Goal: Task Accomplishment & Management: Use online tool/utility

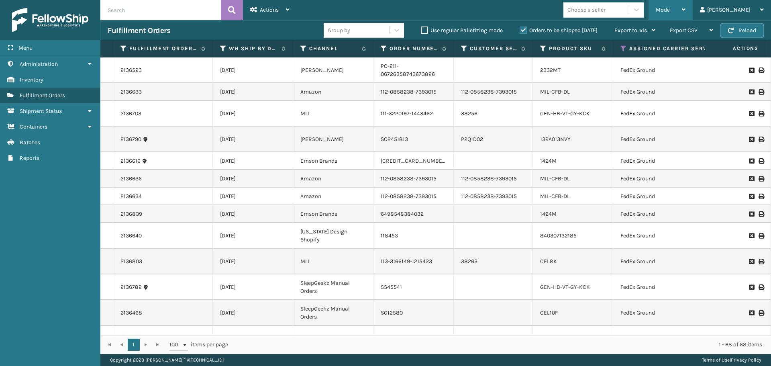
click at [686, 13] on div "Mode" at bounding box center [671, 10] width 30 height 20
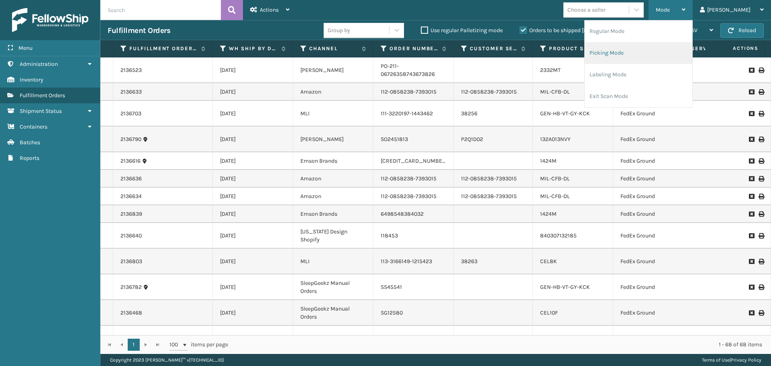
click at [665, 50] on li "Picking Mode" at bounding box center [639, 53] width 108 height 22
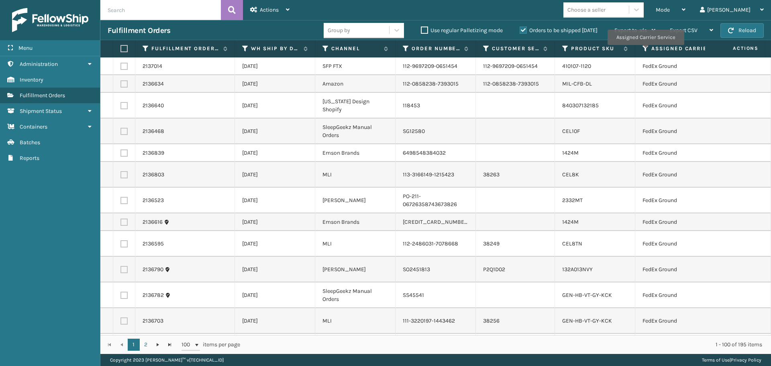
click at [646, 51] on icon at bounding box center [646, 48] width 6 height 7
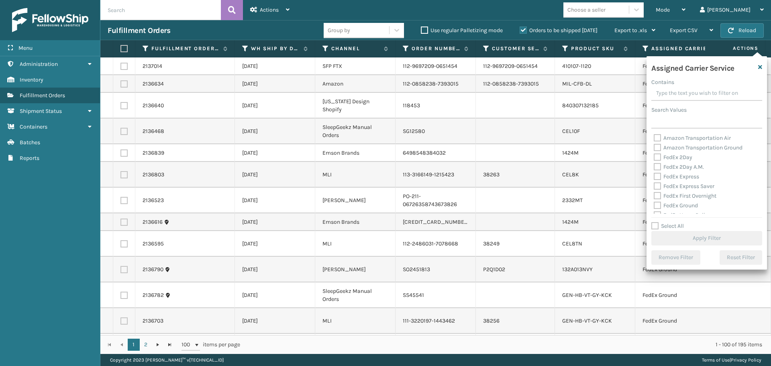
click at [657, 160] on label "FedEx 2Day" at bounding box center [673, 157] width 39 height 7
click at [654, 158] on input "FedEx 2Day" at bounding box center [654, 155] width 0 height 5
checkbox input "true"
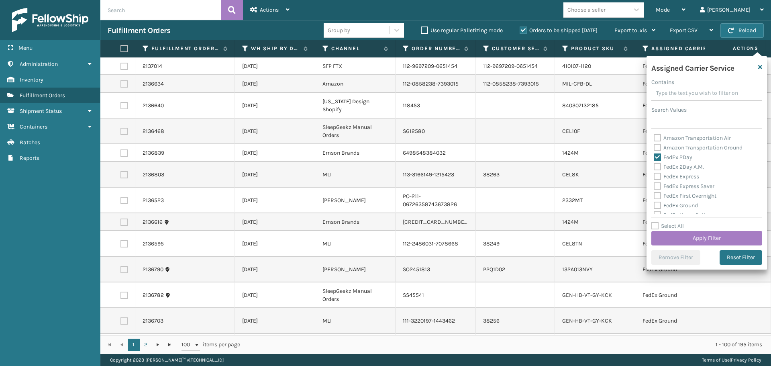
click at [657, 166] on label "FedEx 2Day A.M." at bounding box center [679, 167] width 50 height 7
click at [654, 166] on input "FedEx 2Day A.M." at bounding box center [654, 164] width 0 height 5
checkbox input "true"
click at [657, 176] on label "FedEx Express" at bounding box center [676, 176] width 45 height 7
click at [654, 176] on input "FedEx Express" at bounding box center [654, 174] width 0 height 5
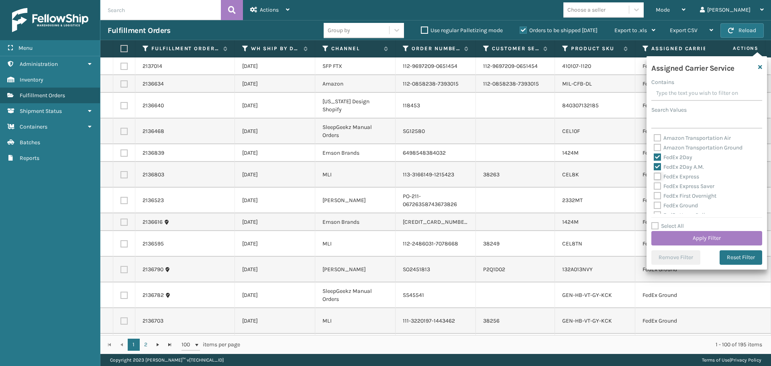
checkbox input "true"
click at [658, 186] on label "FedEx Express Saver" at bounding box center [684, 186] width 61 height 7
click at [654, 186] on input "FedEx Express Saver" at bounding box center [654, 184] width 0 height 5
checkbox input "true"
click at [659, 194] on label "FedEx First Overnight" at bounding box center [685, 195] width 63 height 7
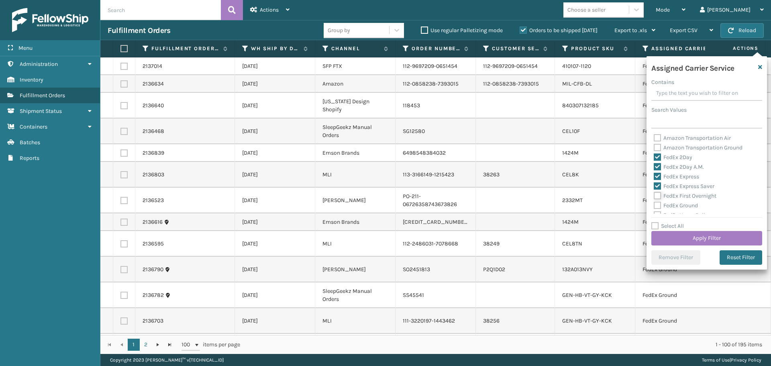
click at [654, 194] on input "FedEx First Overnight" at bounding box center [654, 193] width 0 height 5
checkbox input "true"
click at [659, 202] on label "FedEx Ground" at bounding box center [676, 205] width 44 height 7
click at [654, 202] on input "FedEx Ground" at bounding box center [654, 203] width 0 height 5
checkbox input "true"
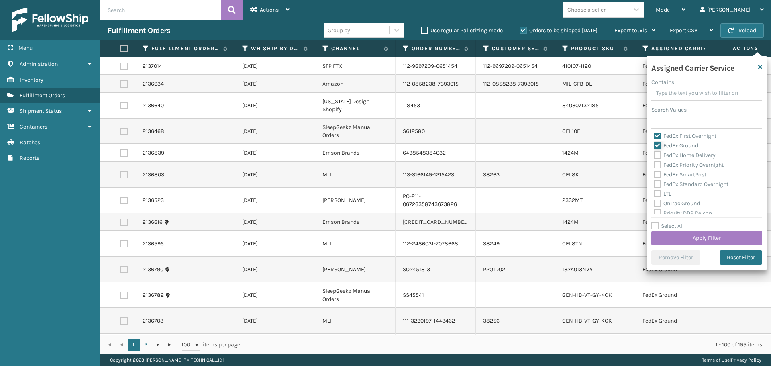
scroll to position [40, 0]
click at [661, 175] on label "FedEx Home Delivery" at bounding box center [685, 175] width 62 height 7
click at [654, 175] on input "FedEx Home Delivery" at bounding box center [654, 172] width 0 height 5
checkbox input "true"
click at [658, 184] on label "FedEx Priority Overnight" at bounding box center [689, 184] width 70 height 7
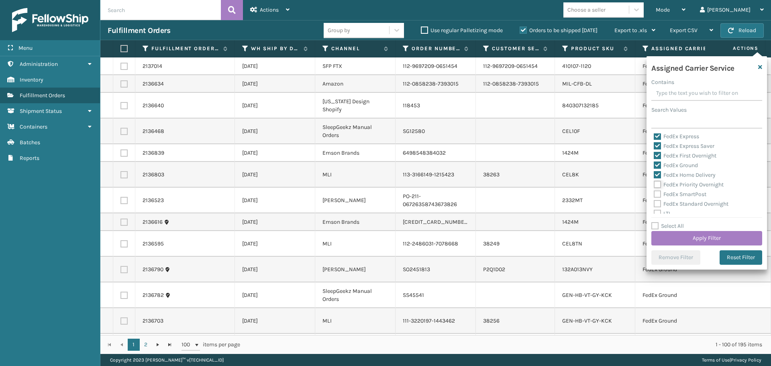
click at [654, 184] on input "FedEx Priority Overnight" at bounding box center [654, 182] width 0 height 5
checkbox input "true"
click at [655, 193] on label "FedEx SmartPost" at bounding box center [680, 194] width 53 height 7
click at [654, 193] on input "FedEx SmartPost" at bounding box center [654, 192] width 0 height 5
checkbox input "true"
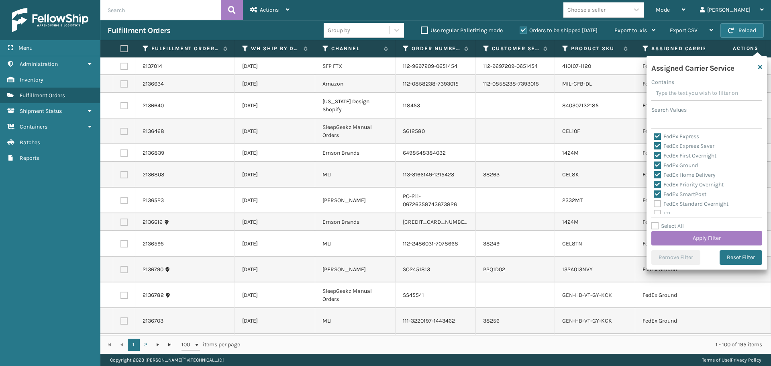
click at [657, 203] on label "FedEx Standard Overnight" at bounding box center [691, 203] width 75 height 7
click at [654, 203] on input "FedEx Standard Overnight" at bounding box center [654, 201] width 0 height 5
checkbox input "true"
click at [675, 242] on button "Apply Filter" at bounding box center [707, 238] width 111 height 14
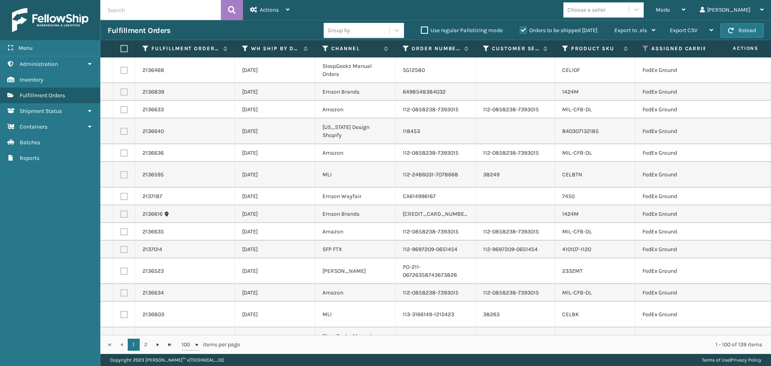
click at [629, 6] on div "Choose a seller" at bounding box center [596, 9] width 65 height 13
type input "EMSON"
click at [633, 32] on div "Emson" at bounding box center [604, 29] width 80 height 15
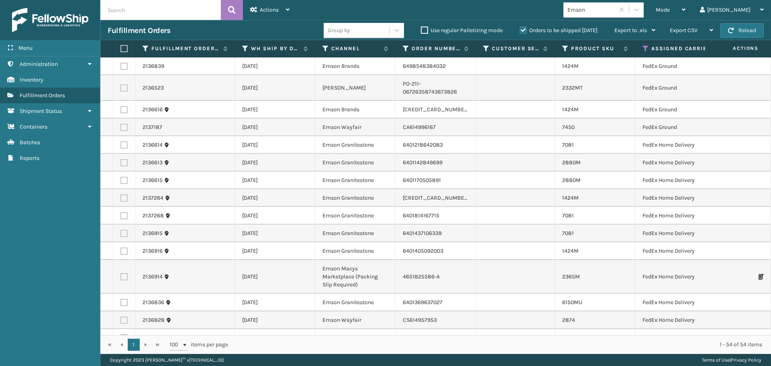
click at [124, 49] on label at bounding box center [123, 48] width 5 height 7
click at [121, 49] on input "checkbox" at bounding box center [121, 48] width 0 height 5
checkbox input "true"
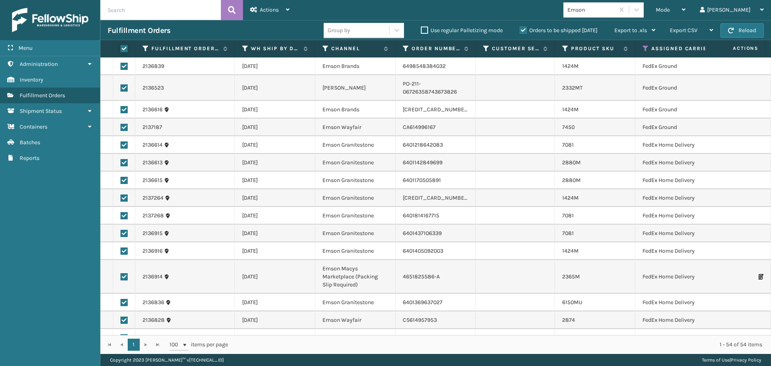
checkbox input "true"
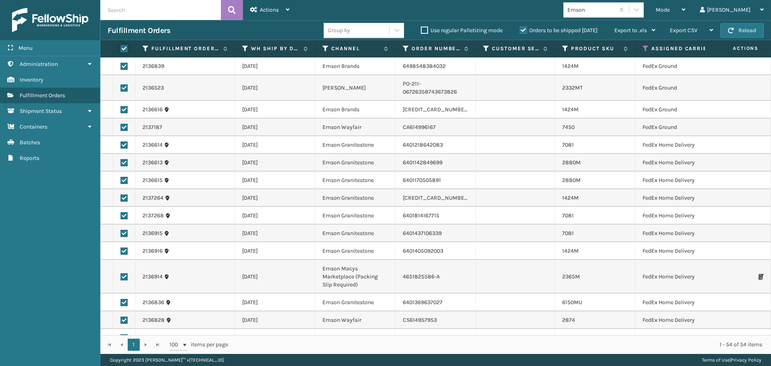
checkbox input "true"
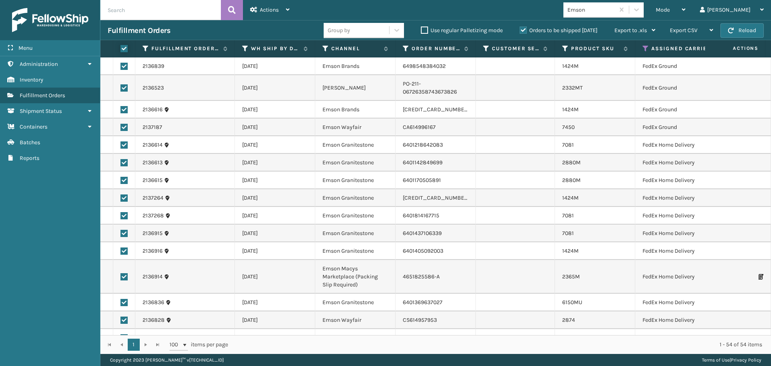
checkbox input "true"
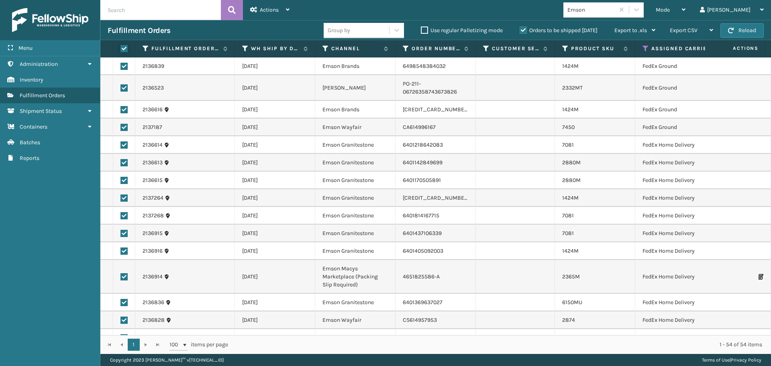
checkbox input "true"
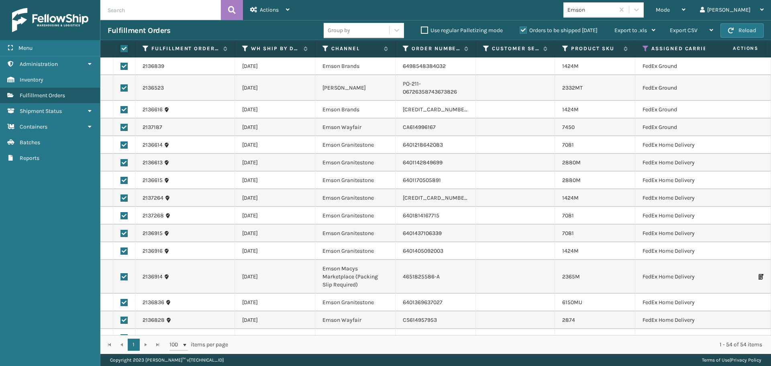
checkbox input "true"
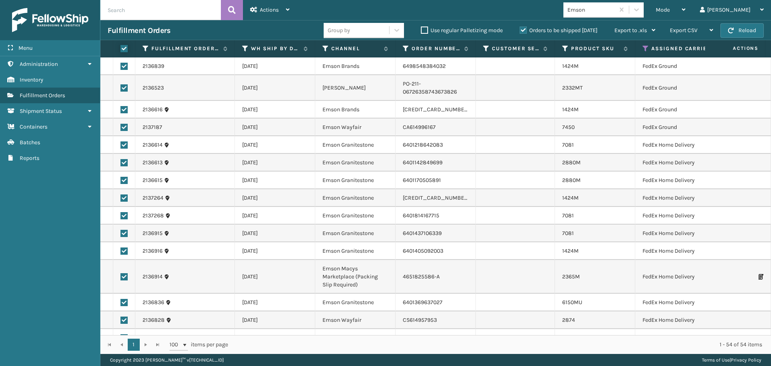
checkbox input "true"
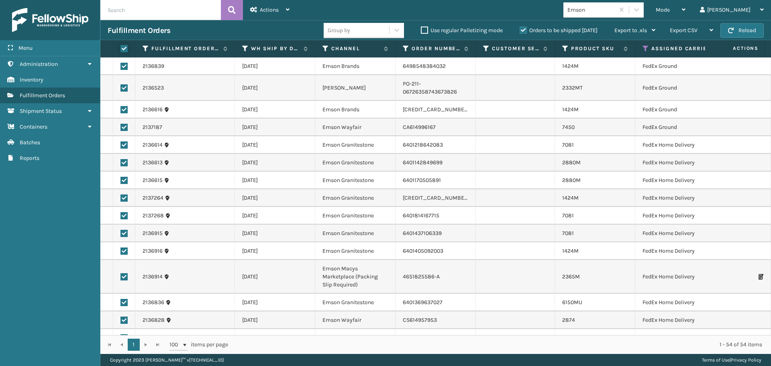
checkbox input "true"
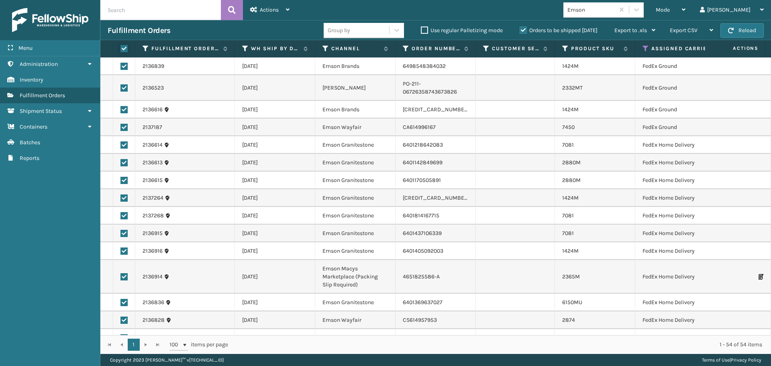
checkbox input "true"
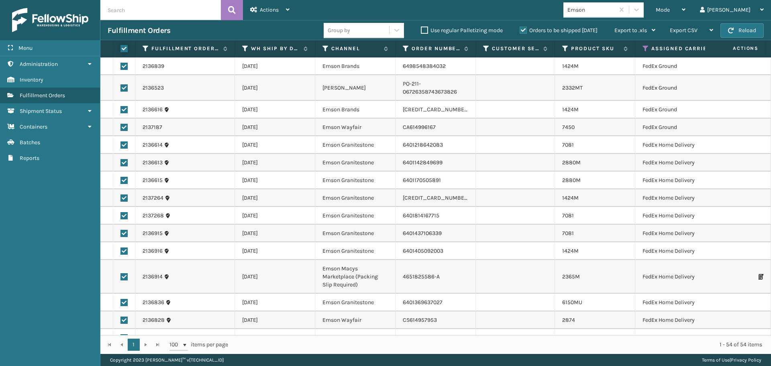
checkbox input "true"
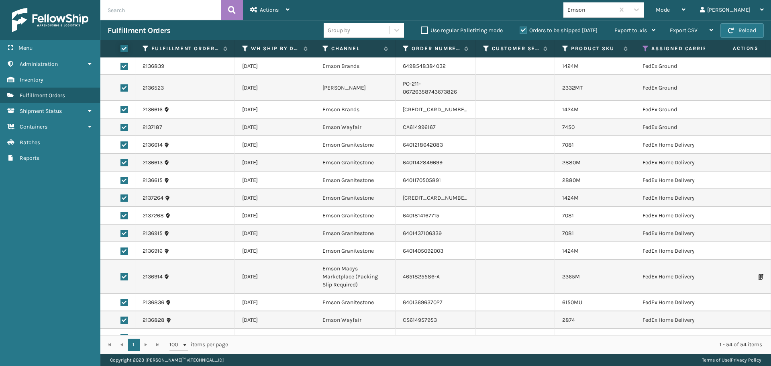
checkbox input "true"
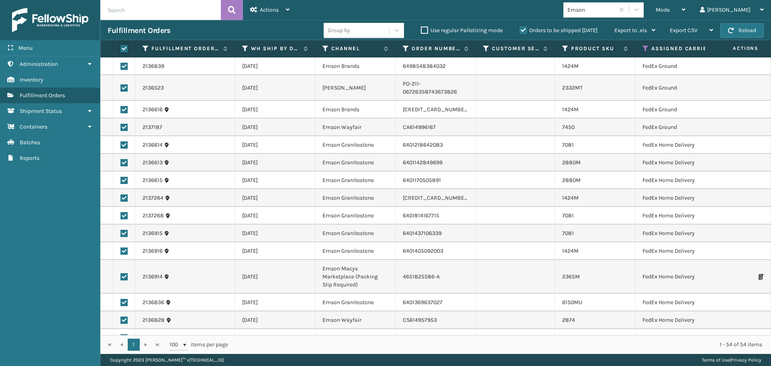
checkbox input "true"
click at [276, 10] on span "Actions" at bounding box center [269, 9] width 19 height 7
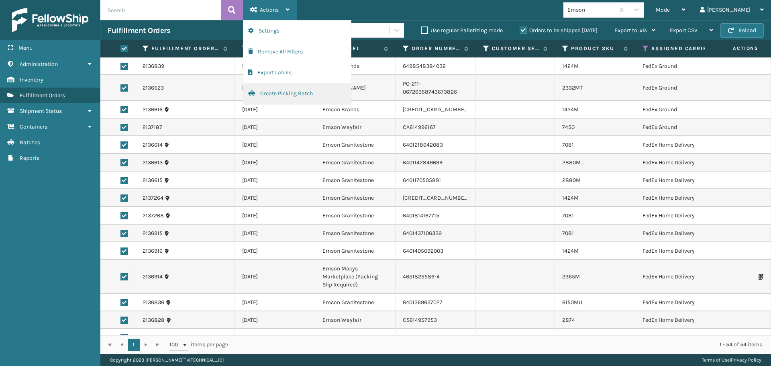
click at [284, 90] on button "Create Picking Batch" at bounding box center [297, 93] width 108 height 21
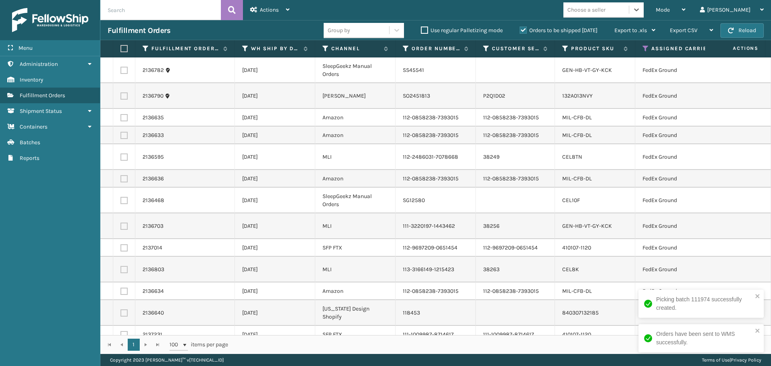
click at [606, 12] on div "Choose a seller" at bounding box center [587, 10] width 38 height 8
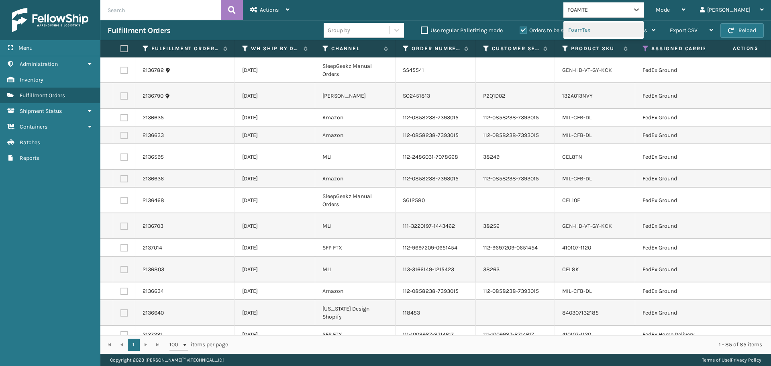
type input "FOAMTEX"
click at [636, 30] on div "FoamTex" at bounding box center [604, 29] width 80 height 15
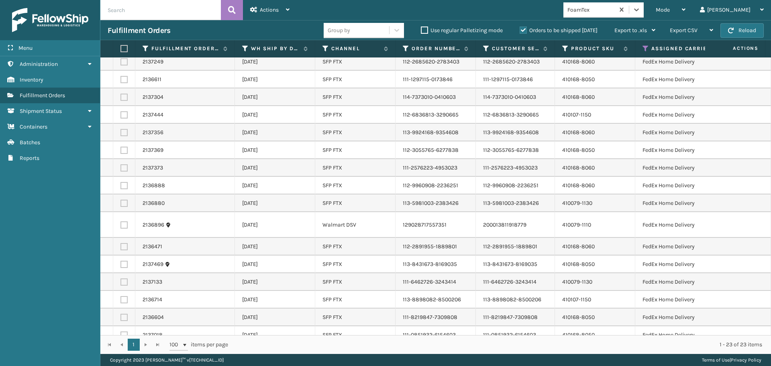
scroll to position [143, 0]
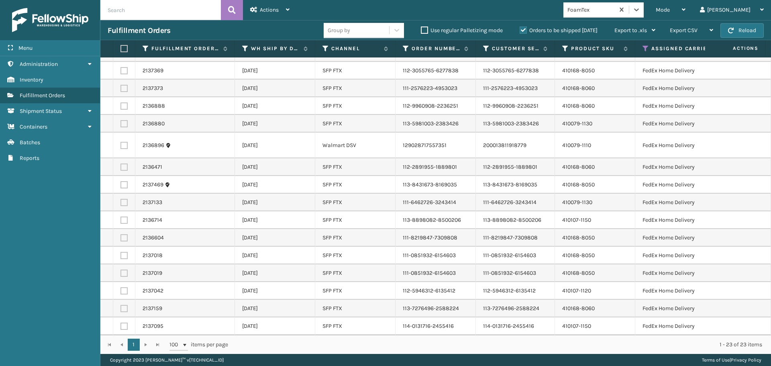
click at [125, 48] on label at bounding box center [123, 48] width 5 height 7
click at [121, 48] on input "checkbox" at bounding box center [121, 48] width 0 height 5
checkbox input "true"
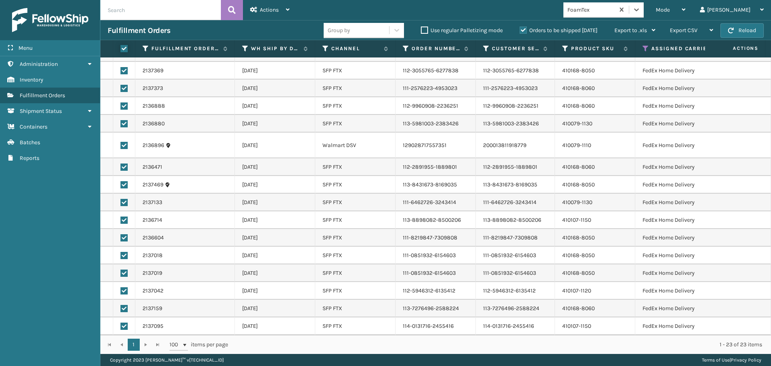
checkbox input "true"
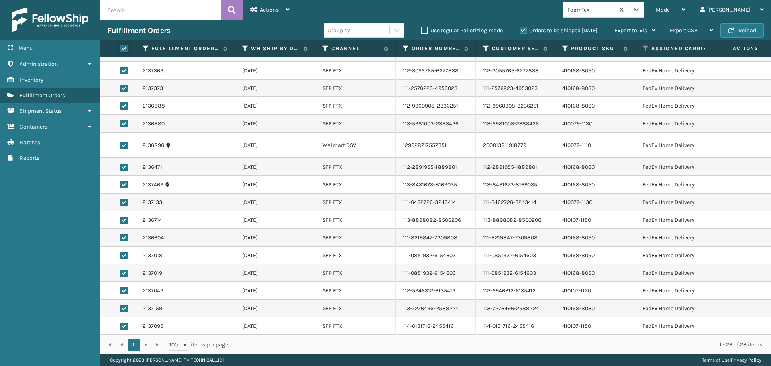
checkbox input "true"
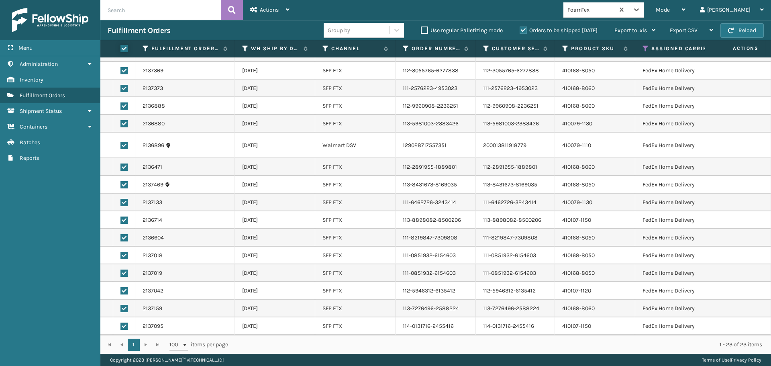
checkbox input "true"
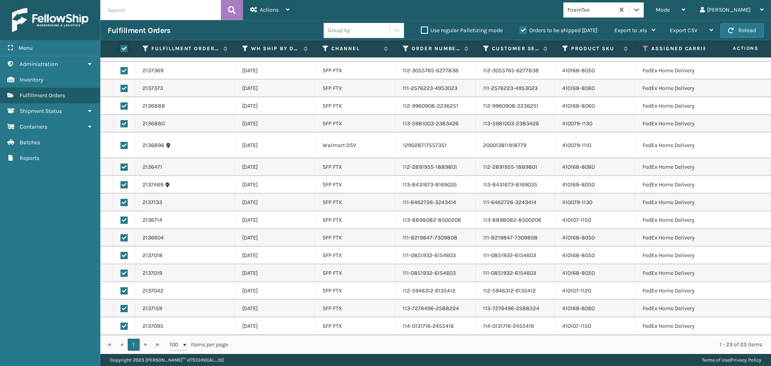
checkbox input "true"
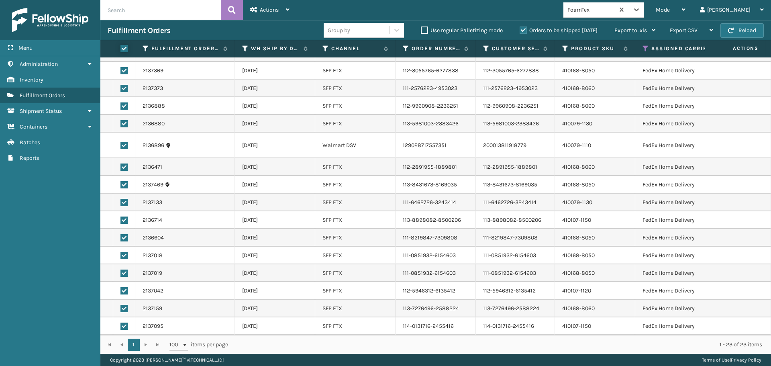
checkbox input "true"
click at [270, 12] on span "Actions" at bounding box center [269, 9] width 19 height 7
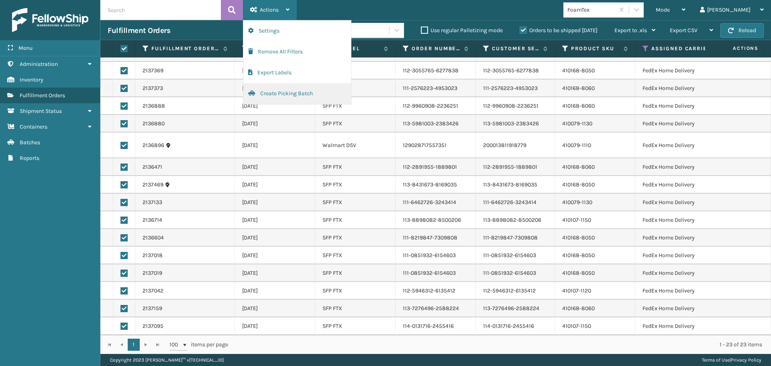
click at [290, 95] on button "Create Picking Batch" at bounding box center [297, 93] width 108 height 21
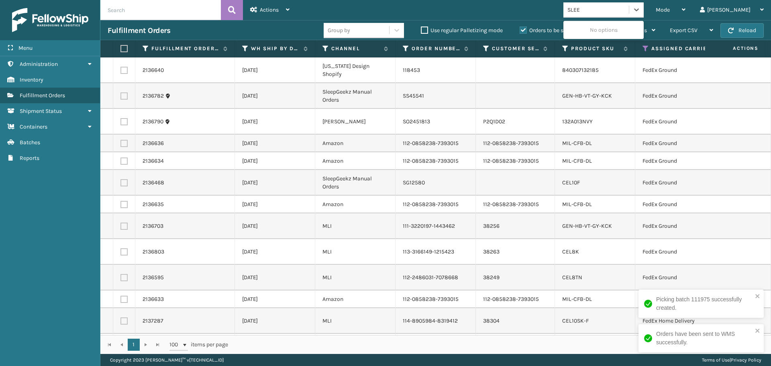
type input "SLEEP"
click at [626, 25] on div "SleepGeekz" at bounding box center [604, 29] width 80 height 15
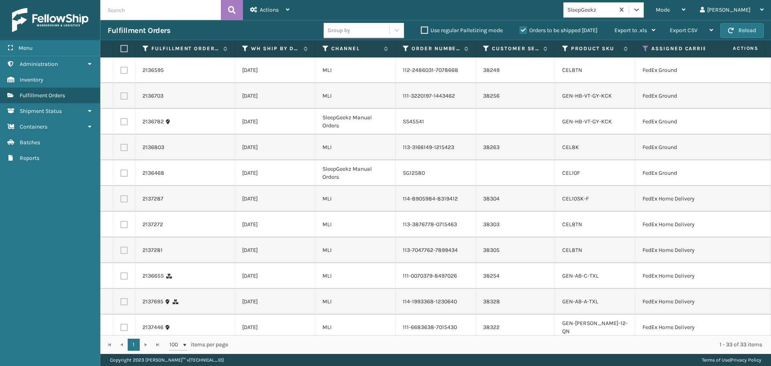
click at [123, 51] on label at bounding box center [123, 48] width 5 height 7
click at [121, 51] on input "checkbox" at bounding box center [121, 48] width 0 height 5
checkbox input "true"
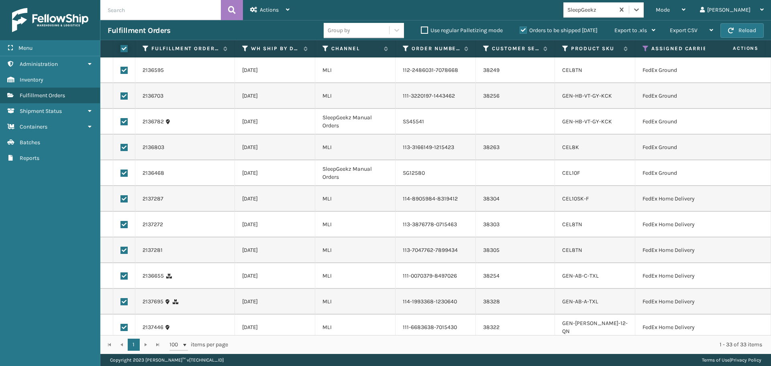
checkbox input "true"
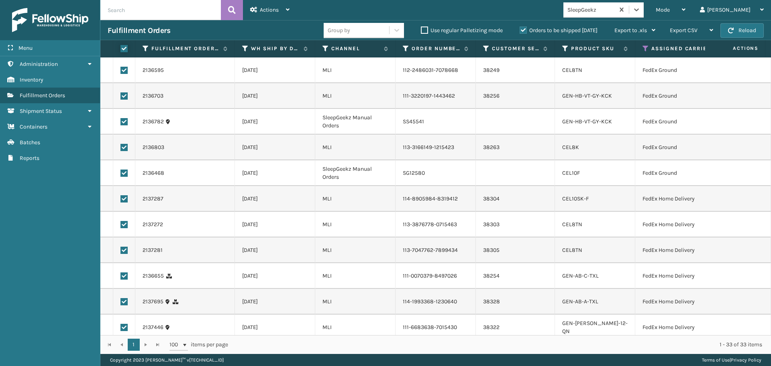
checkbox input "true"
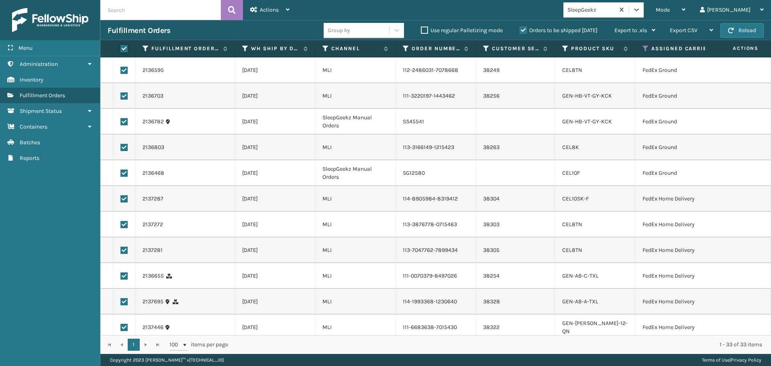
checkbox input "true"
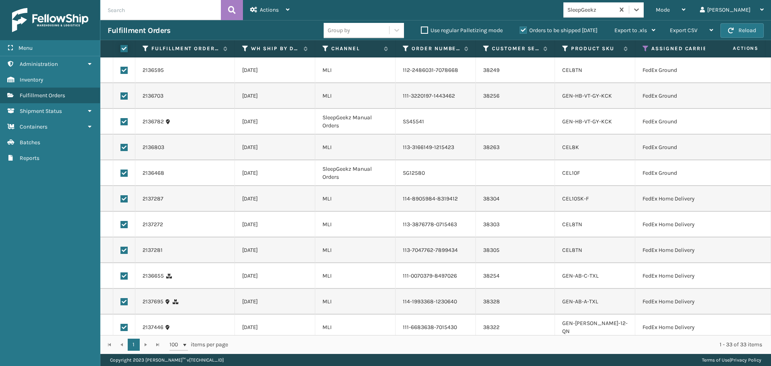
checkbox input "true"
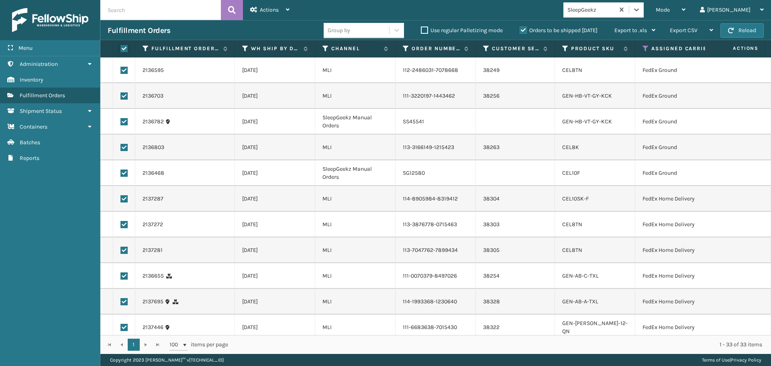
checkbox input "true"
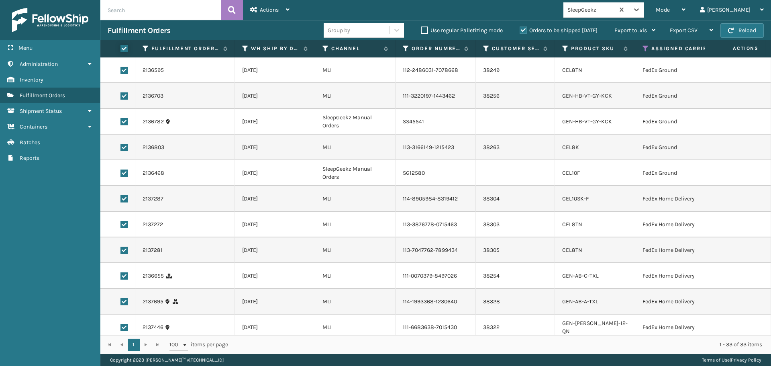
checkbox input "true"
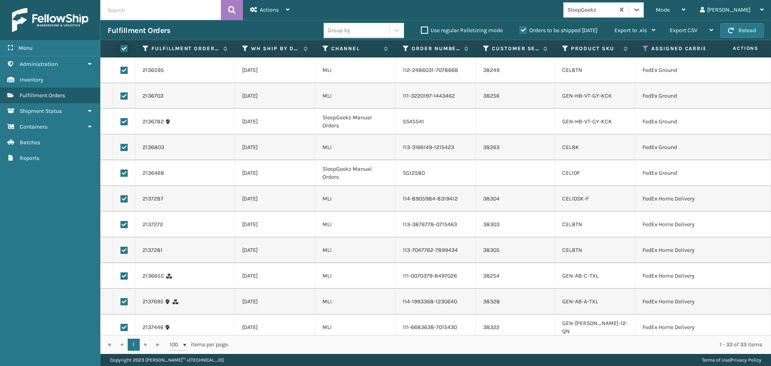
checkbox input "true"
click at [268, 9] on span "Actions" at bounding box center [269, 9] width 19 height 7
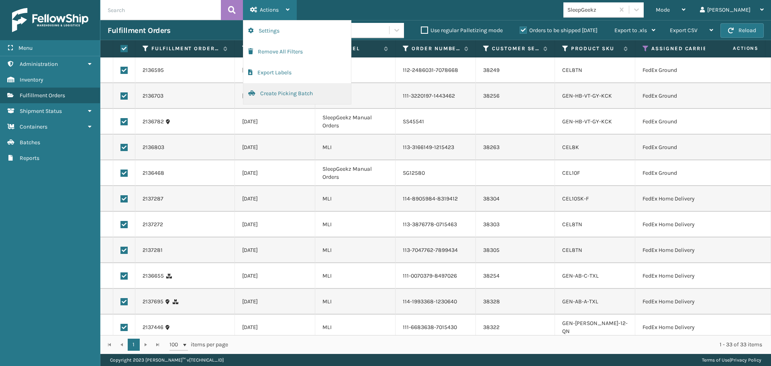
click at [278, 90] on button "Create Picking Batch" at bounding box center [297, 93] width 108 height 21
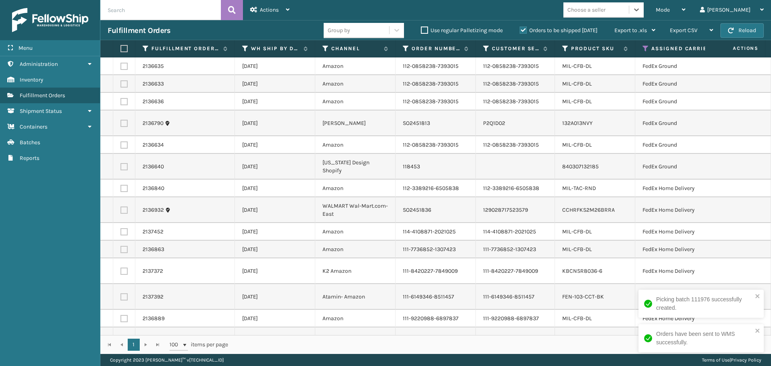
click at [606, 9] on div "Choose a seller" at bounding box center [587, 10] width 38 height 8
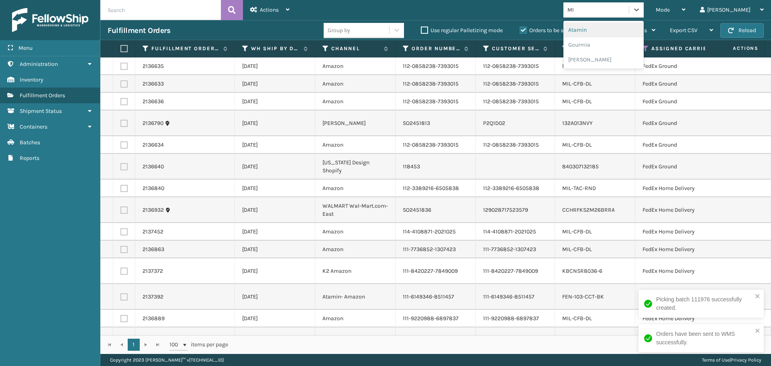
type input "MIL"
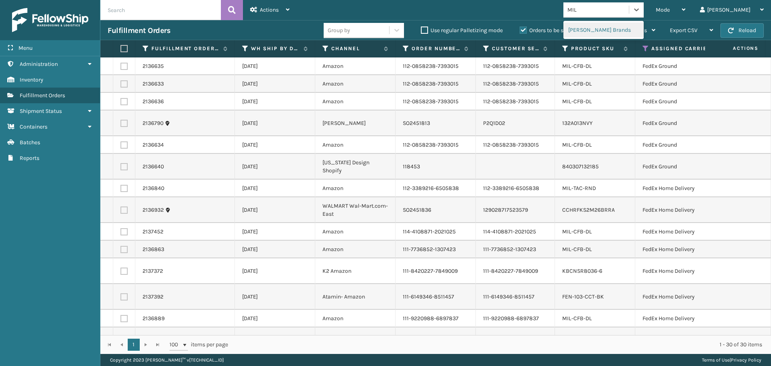
click at [627, 31] on div "[PERSON_NAME] Brands" at bounding box center [604, 29] width 80 height 15
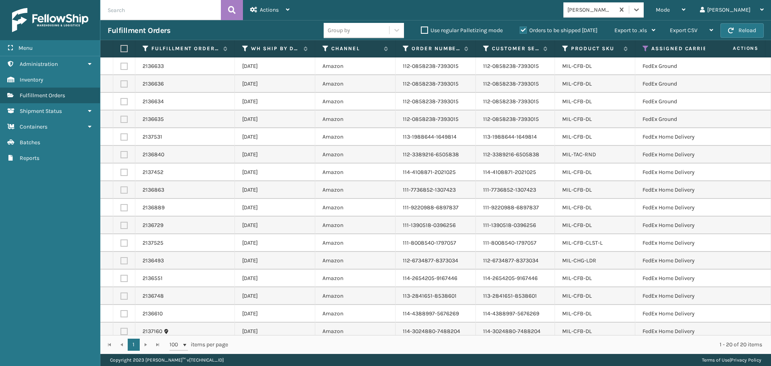
click at [125, 50] on label at bounding box center [123, 48] width 5 height 7
click at [121, 50] on input "checkbox" at bounding box center [121, 48] width 0 height 5
checkbox input "true"
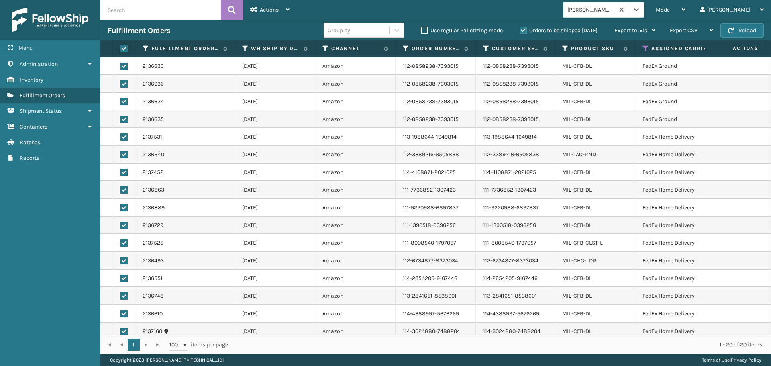
checkbox input "true"
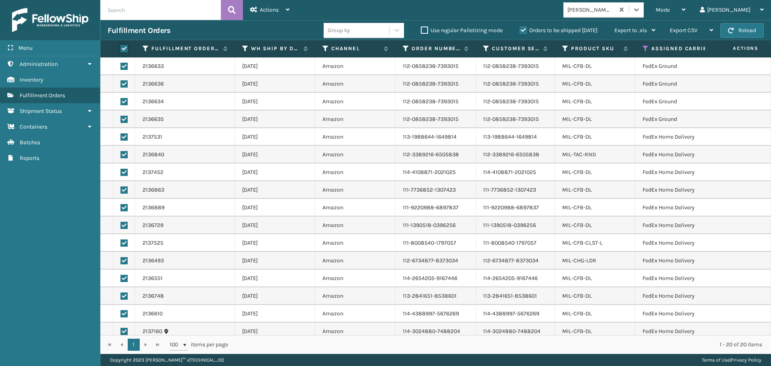
checkbox input "true"
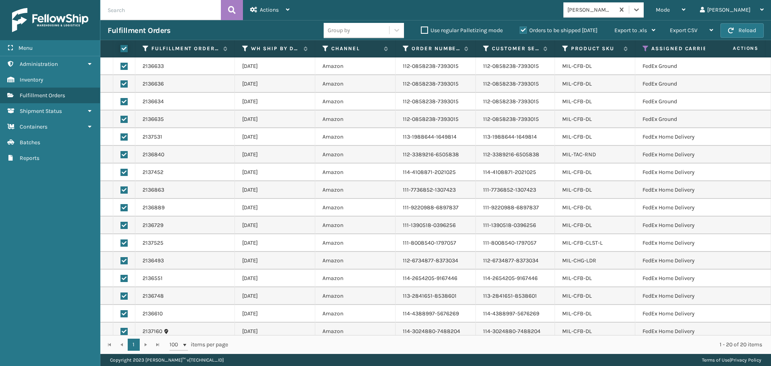
checkbox input "true"
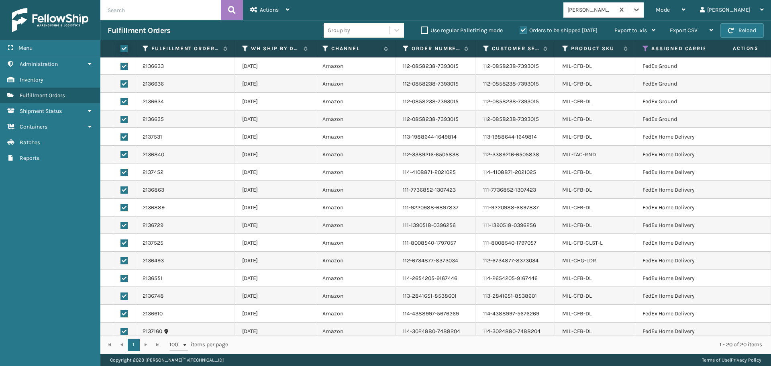
checkbox input "true"
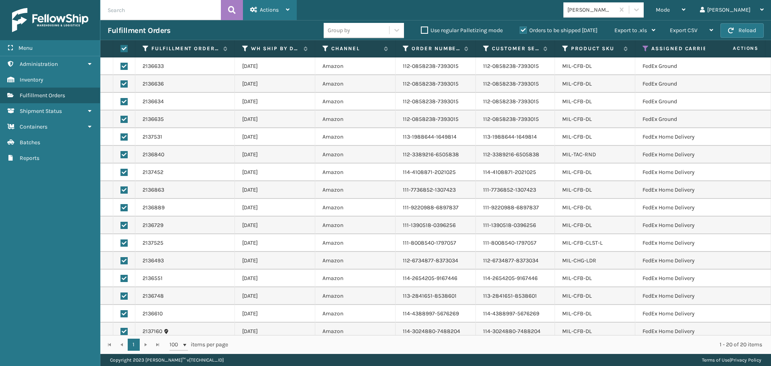
click at [283, 9] on div "Actions" at bounding box center [269, 10] width 39 height 20
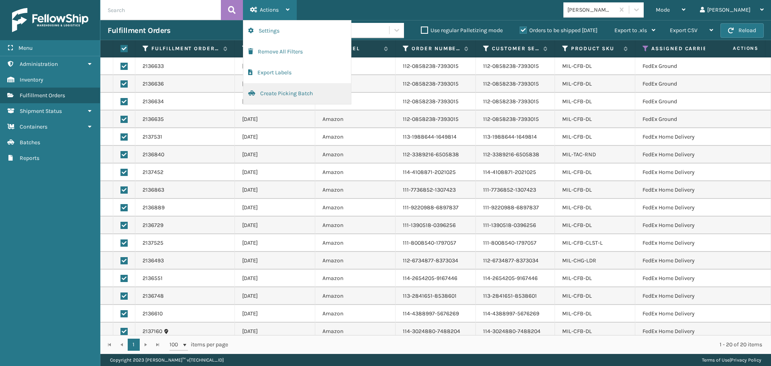
click at [273, 93] on button "Create Picking Batch" at bounding box center [297, 93] width 108 height 21
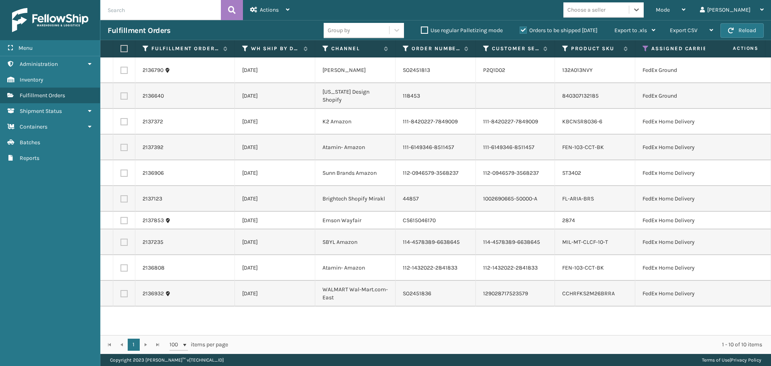
click at [123, 48] on label at bounding box center [123, 48] width 5 height 7
click at [121, 48] on input "checkbox" at bounding box center [121, 48] width 0 height 5
checkbox input "true"
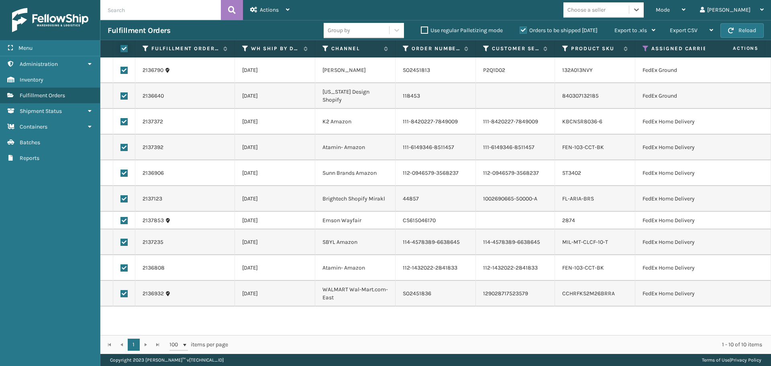
checkbox input "true"
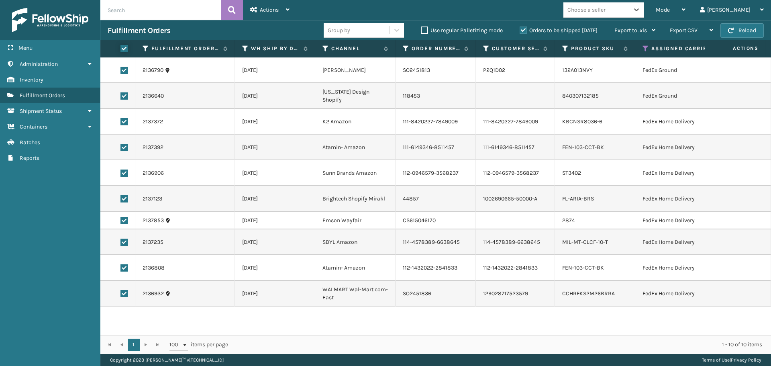
checkbox input "true"
click at [286, 18] on div "Actions" at bounding box center [269, 10] width 39 height 20
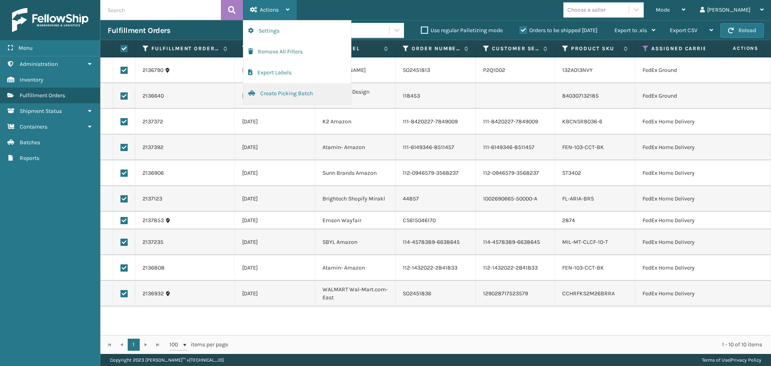
click at [288, 89] on button "Create Picking Batch" at bounding box center [297, 93] width 108 height 21
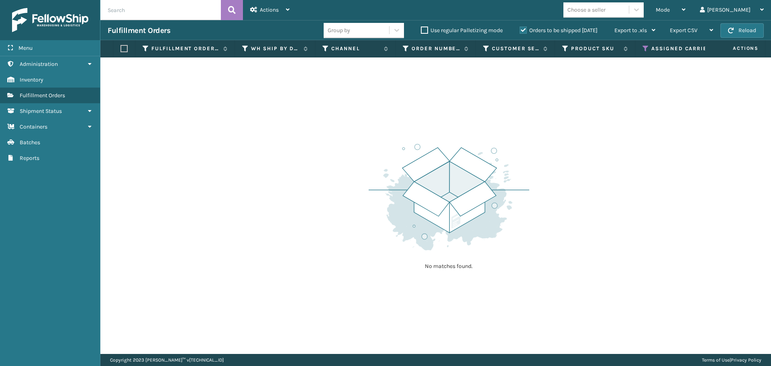
click at [642, 47] on th "Assigned Carrier Service" at bounding box center [705, 48] width 139 height 17
click at [644, 47] on icon at bounding box center [646, 48] width 6 height 7
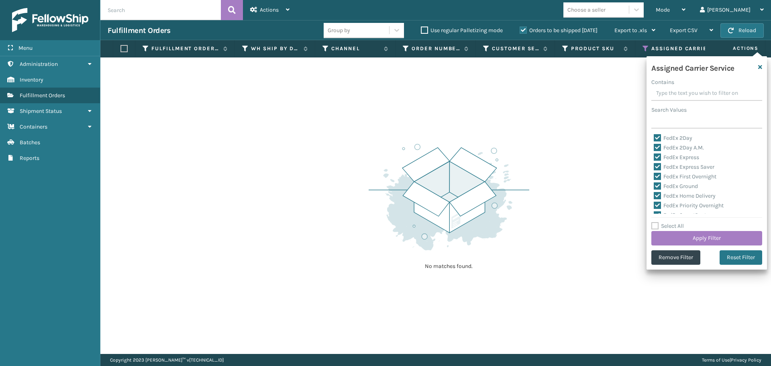
click at [654, 225] on label "Select All" at bounding box center [668, 226] width 33 height 7
click at [654, 222] on input "Select All" at bounding box center [712, 221] width 121 height 1
checkbox input "true"
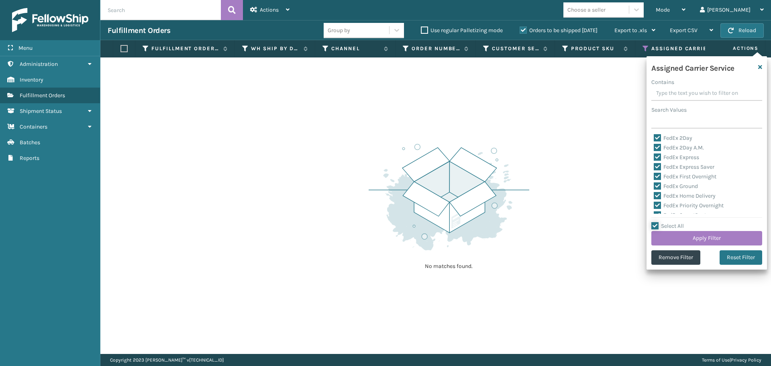
checkbox input "true"
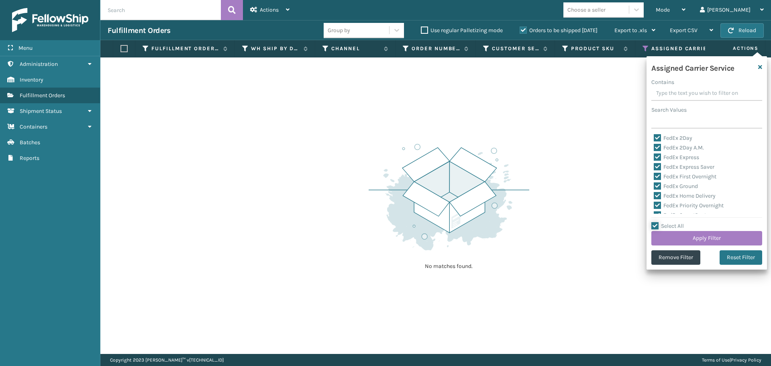
checkbox input "true"
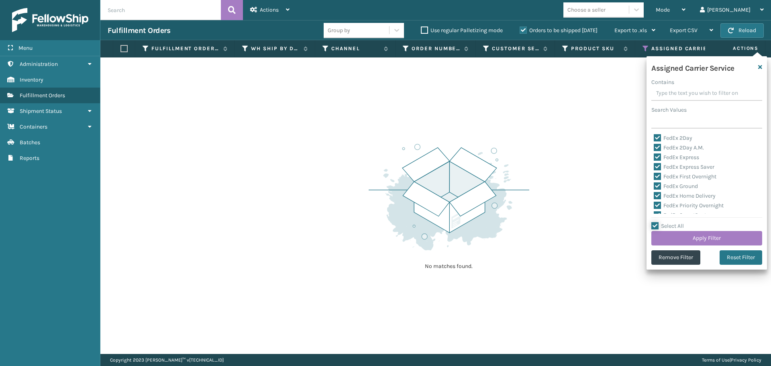
checkbox input "true"
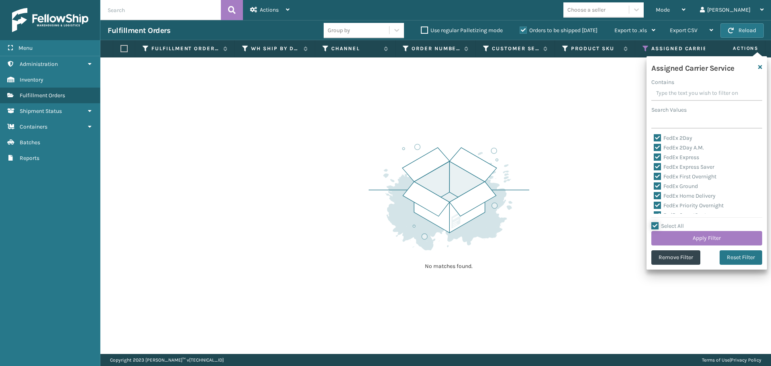
checkbox input "true"
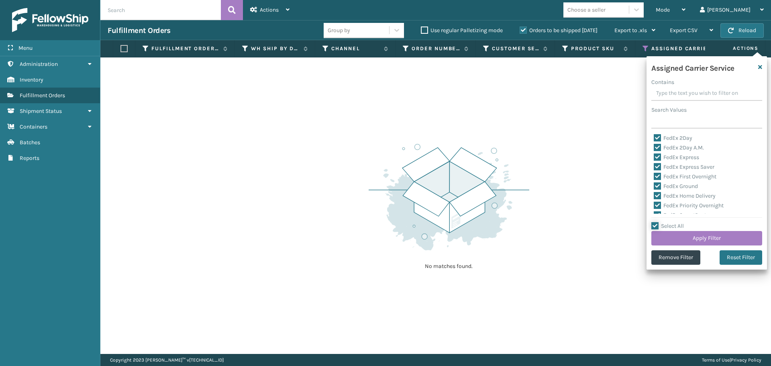
checkbox input "true"
click at [654, 225] on label "Select All" at bounding box center [668, 226] width 33 height 7
click at [654, 222] on input "Select All" at bounding box center [712, 221] width 121 height 1
checkbox input "false"
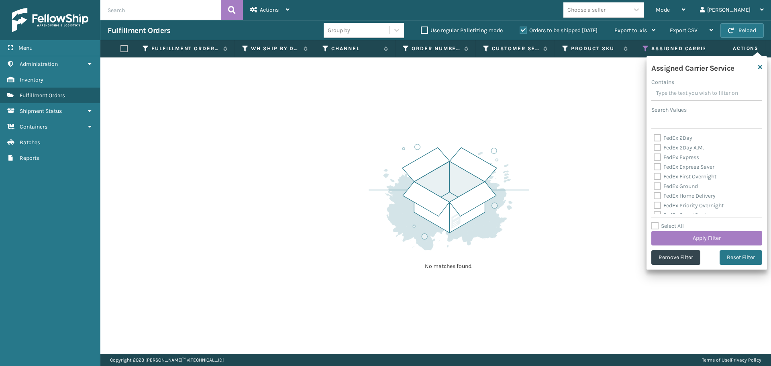
checkbox input "false"
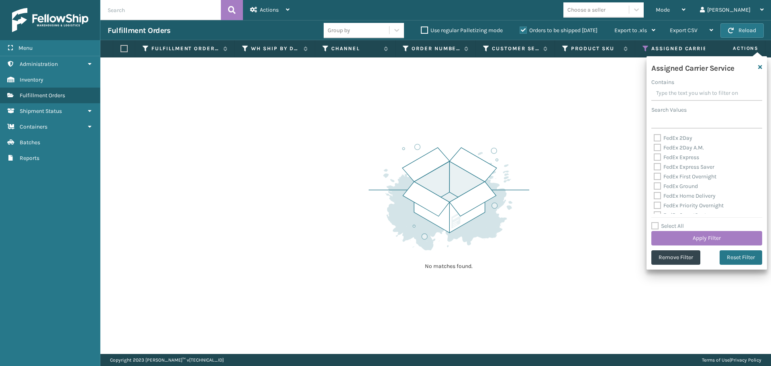
checkbox input "false"
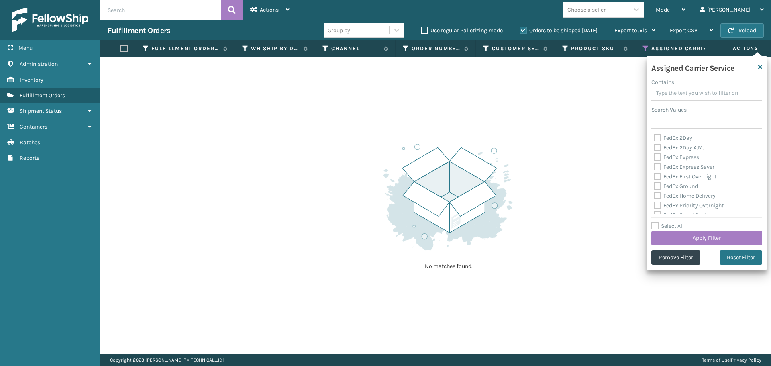
checkbox input "false"
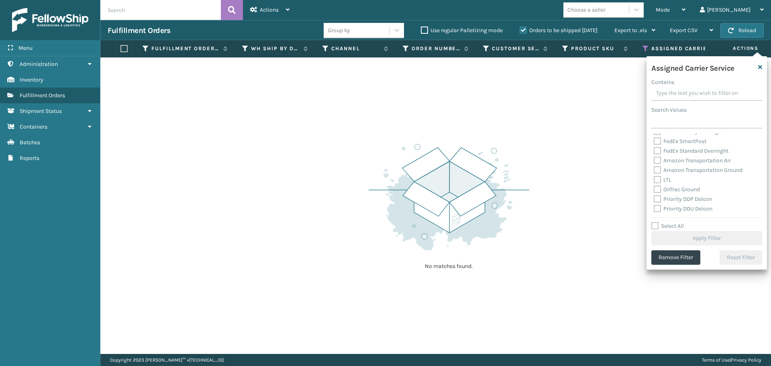
scroll to position [80, 0]
click at [657, 156] on label "Amazon Transportation Air" at bounding box center [692, 154] width 77 height 7
click at [654, 155] on input "Amazon Transportation Air" at bounding box center [654, 151] width 0 height 5
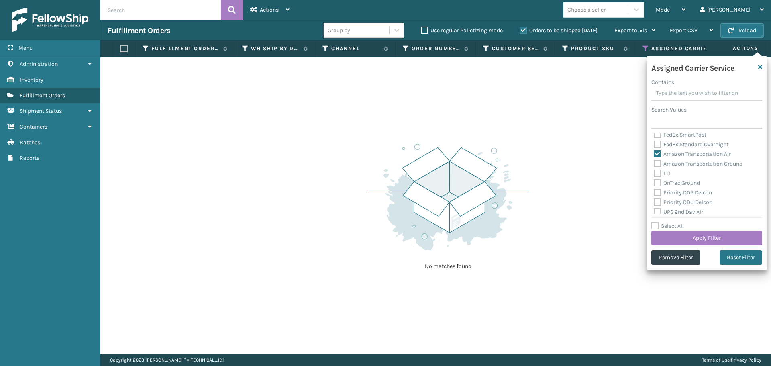
click at [654, 164] on div "FedEx 2Day FedEx 2Day A.M. FedEx Express FedEx Express Saver FedEx First Overni…" at bounding box center [707, 173] width 111 height 80
click at [656, 165] on label "Amazon Transportation Ground" at bounding box center [698, 163] width 89 height 7
click at [661, 163] on label "Amazon Transportation Ground" at bounding box center [698, 163] width 89 height 7
click at [654, 163] on input "Amazon Transportation Ground" at bounding box center [654, 161] width 0 height 5
click at [677, 237] on button "Apply Filter" at bounding box center [707, 238] width 111 height 14
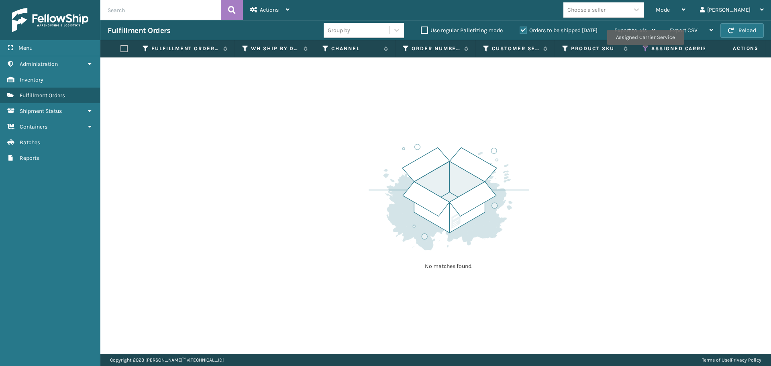
click at [645, 51] on icon at bounding box center [646, 48] width 6 height 7
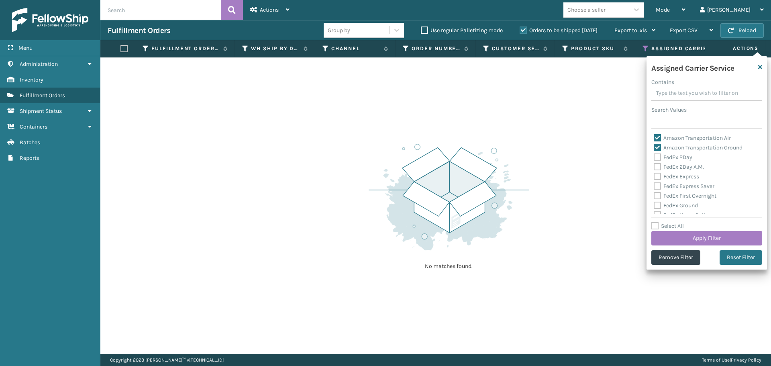
click at [661, 138] on label "Amazon Transportation Air" at bounding box center [692, 138] width 77 height 7
click at [654, 138] on input "Amazon Transportation Air" at bounding box center [654, 135] width 0 height 5
click at [658, 146] on label "Amazon Transportation Ground" at bounding box center [698, 147] width 89 height 7
click at [654, 146] on input "Amazon Transportation Ground" at bounding box center [654, 145] width 0 height 5
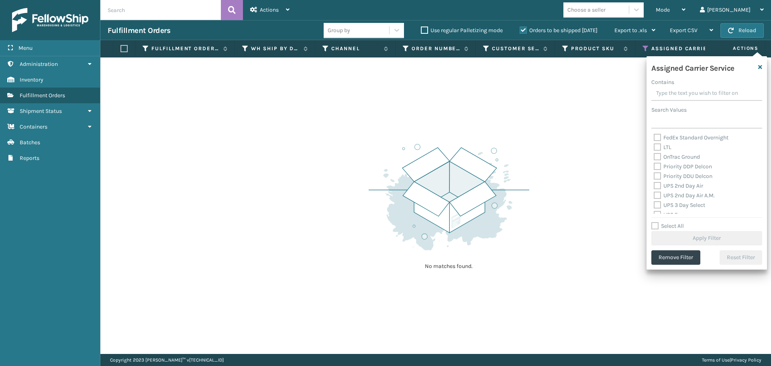
scroll to position [121, 0]
click at [659, 143] on label "OnTrac Ground" at bounding box center [677, 142] width 46 height 7
click at [654, 143] on input "OnTrac Ground" at bounding box center [654, 140] width 0 height 5
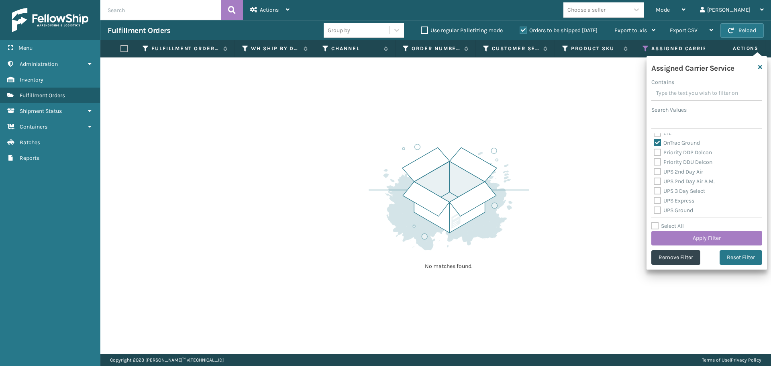
click at [657, 151] on label "Priority DDP Delcon" at bounding box center [683, 152] width 58 height 7
click at [654, 151] on input "Priority DDP Delcon" at bounding box center [654, 150] width 0 height 5
click at [658, 160] on label "Priority DDU Delcon" at bounding box center [683, 162] width 59 height 7
click at [654, 160] on input "Priority DDU Delcon" at bounding box center [654, 159] width 0 height 5
click at [658, 172] on label "UPS 2nd Day Air" at bounding box center [678, 171] width 49 height 7
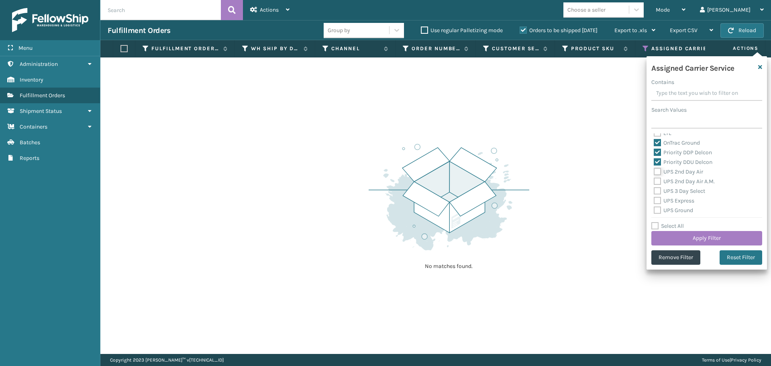
click at [654, 172] on input "UPS 2nd Day Air" at bounding box center [654, 169] width 0 height 5
click at [657, 178] on label "UPS 2nd Day Air A.M." at bounding box center [684, 181] width 61 height 7
click at [654, 178] on input "UPS 2nd Day Air A.M." at bounding box center [654, 179] width 0 height 5
click at [658, 191] on label "UPS 3 Day Select" at bounding box center [679, 191] width 51 height 7
click at [654, 191] on input "UPS 3 Day Select" at bounding box center [654, 188] width 0 height 5
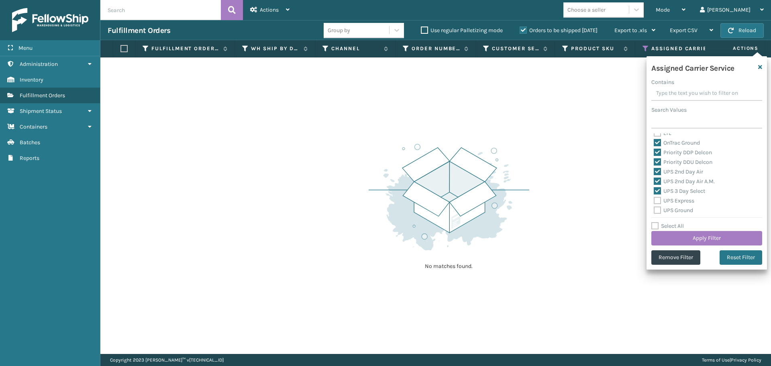
click at [658, 203] on label "UPS Express" at bounding box center [674, 200] width 41 height 7
click at [654, 201] on input "UPS Express" at bounding box center [654, 198] width 0 height 5
click at [657, 211] on label "UPS Ground" at bounding box center [673, 210] width 39 height 7
click at [654, 211] on input "UPS Ground" at bounding box center [654, 208] width 0 height 5
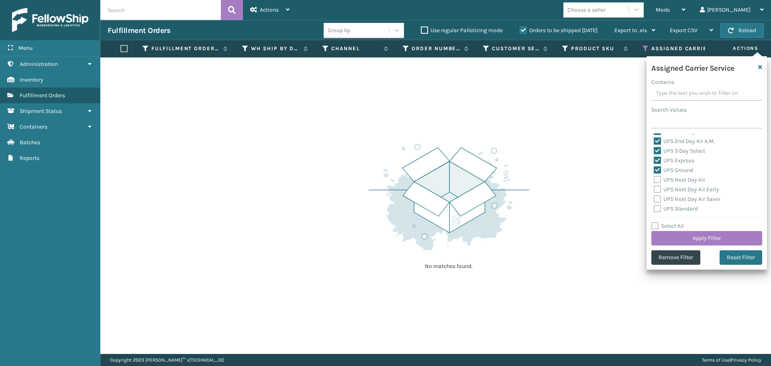
click at [659, 179] on label "UPS Next Day Air" at bounding box center [679, 179] width 51 height 7
click at [654, 179] on input "UPS Next Day Air" at bounding box center [654, 177] width 0 height 5
click at [658, 187] on label "UPS Next Day Air Early" at bounding box center [686, 189] width 65 height 7
click at [654, 187] on input "UPS Next Day Air Early" at bounding box center [654, 187] width 0 height 5
drag, startPoint x: 657, startPoint y: 198, endPoint x: 657, endPoint y: 205, distance: 6.1
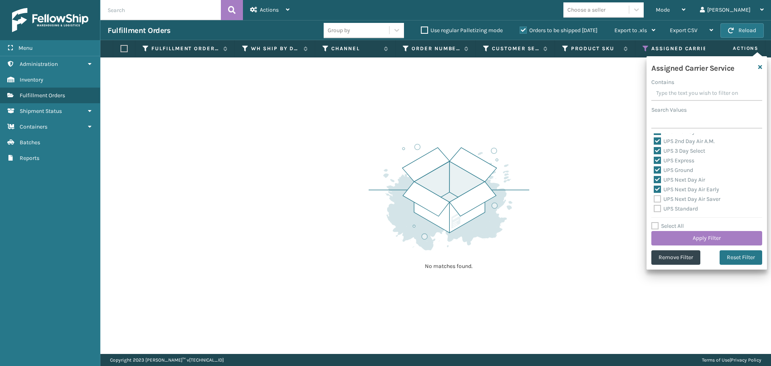
click at [657, 199] on label "UPS Next Day Air Saver" at bounding box center [687, 199] width 67 height 7
click at [654, 199] on input "UPS Next Day Air Saver" at bounding box center [654, 196] width 0 height 5
click at [657, 213] on div "UPS Standard" at bounding box center [707, 209] width 106 height 10
click at [657, 208] on label "UPS Standard" at bounding box center [676, 208] width 44 height 7
click at [654, 208] on input "UPS Standard" at bounding box center [654, 206] width 0 height 5
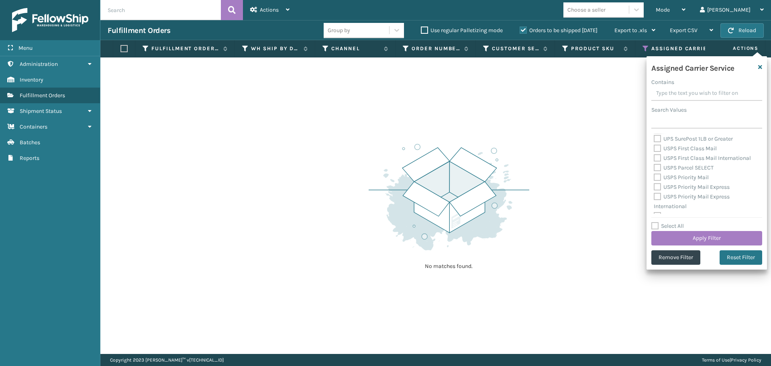
scroll to position [241, 0]
click at [661, 136] on label "UPS SurePost 1LB or Greater" at bounding box center [693, 138] width 79 height 7
click at [654, 136] on input "UPS SurePost 1LB or Greater" at bounding box center [654, 135] width 0 height 5
drag, startPoint x: 660, startPoint y: 153, endPoint x: 660, endPoint y: 158, distance: 5.6
click at [660, 153] on div "USPS First Class Mail International" at bounding box center [707, 158] width 106 height 10
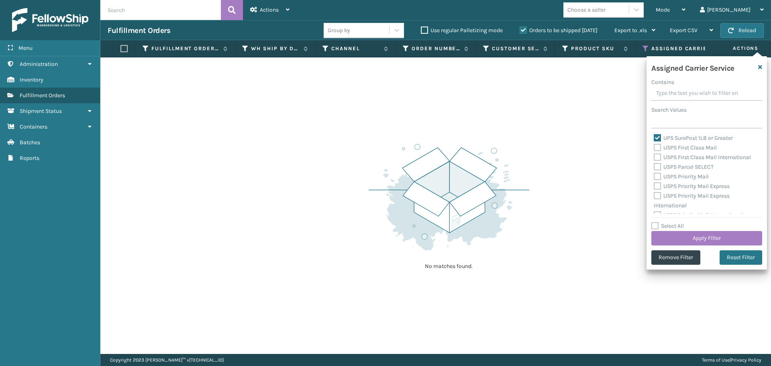
click at [660, 149] on label "USPS First Class Mail" at bounding box center [685, 147] width 63 height 7
click at [654, 148] on input "USPS First Class Mail" at bounding box center [654, 145] width 0 height 5
drag, startPoint x: 660, startPoint y: 156, endPoint x: 660, endPoint y: 163, distance: 6.4
click at [660, 157] on label "USPS First Class Mail International" at bounding box center [702, 157] width 97 height 7
click at [654, 157] on input "USPS First Class Mail International" at bounding box center [654, 155] width 0 height 5
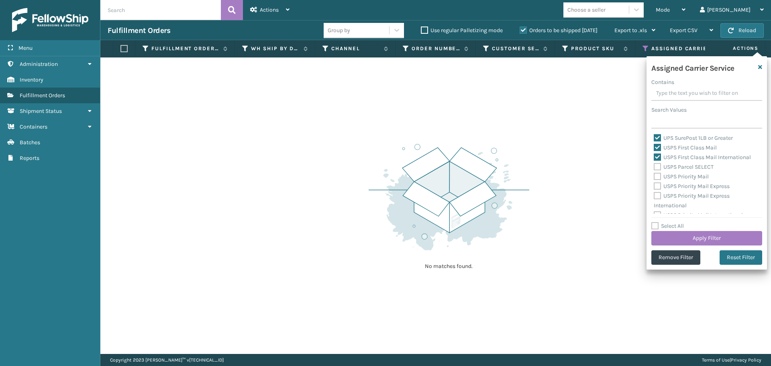
click at [659, 167] on label "USPS Parcel SELECT" at bounding box center [684, 167] width 60 height 7
click at [654, 167] on input "USPS Parcel SELECT" at bounding box center [654, 164] width 0 height 5
click at [659, 174] on label "USPS Priority Mail" at bounding box center [681, 176] width 55 height 7
click at [654, 174] on input "USPS Priority Mail" at bounding box center [654, 174] width 0 height 5
click at [659, 186] on label "USPS Priority Mail Express" at bounding box center [692, 186] width 76 height 7
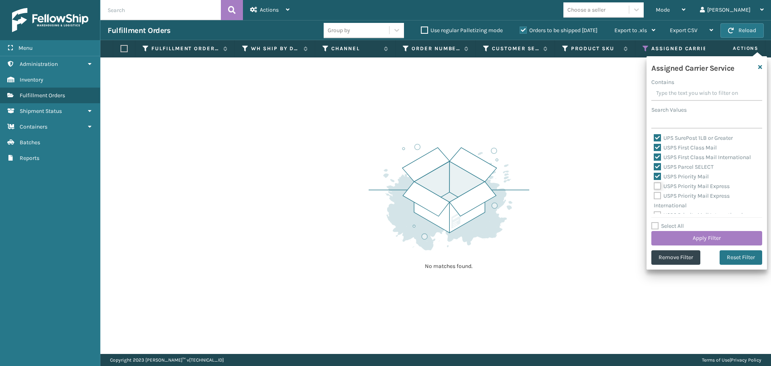
click at [654, 186] on input "USPS Priority Mail Express" at bounding box center [654, 184] width 0 height 5
click at [660, 192] on label "USPS Priority Mail Express International" at bounding box center [692, 200] width 76 height 16
click at [654, 192] on input "USPS Priority Mail Express International" at bounding box center [654, 193] width 0 height 5
click at [661, 208] on label "USPS Priority Mail International" at bounding box center [698, 208] width 89 height 7
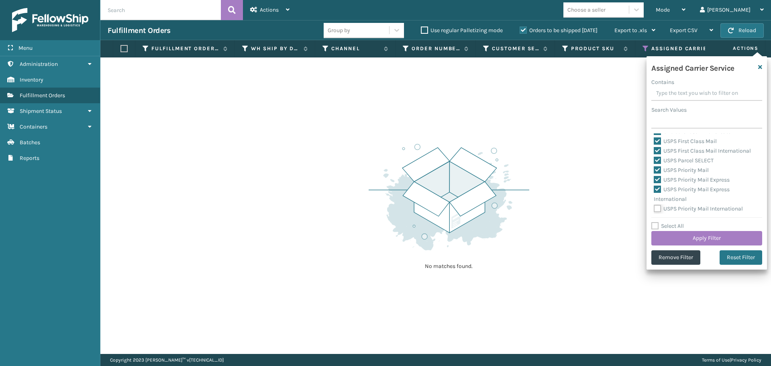
click at [654, 208] on input "USPS Priority Mail International" at bounding box center [654, 206] width 0 height 5
click at [719, 239] on button "Apply Filter" at bounding box center [707, 238] width 111 height 14
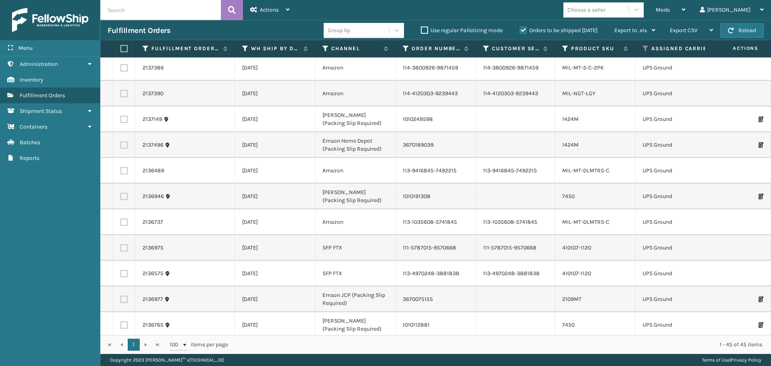
scroll to position [717, 0]
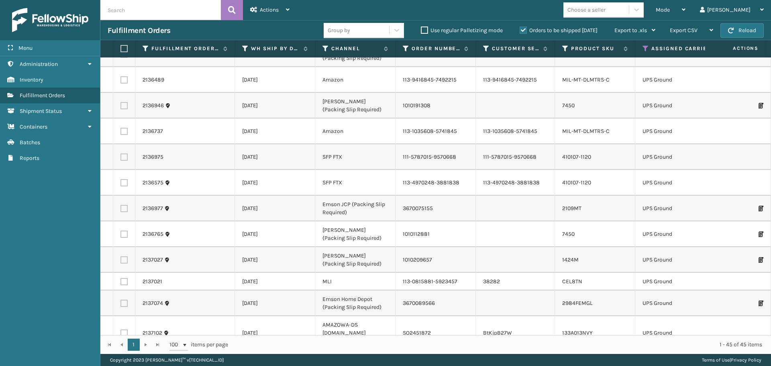
click at [123, 47] on label at bounding box center [123, 48] width 5 height 7
click at [121, 47] on input "checkbox" at bounding box center [121, 48] width 0 height 5
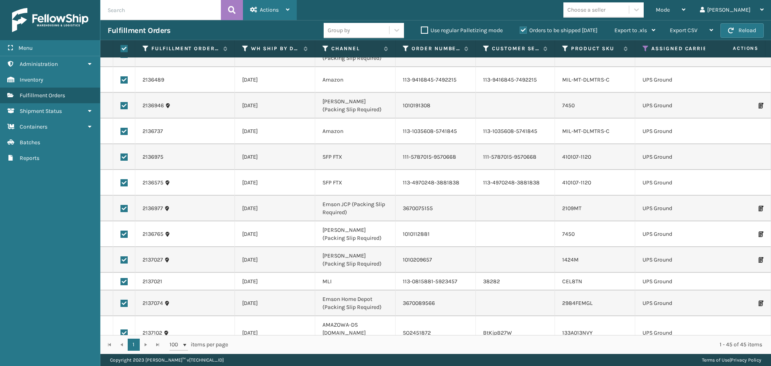
click at [284, 10] on div "Actions" at bounding box center [269, 10] width 39 height 20
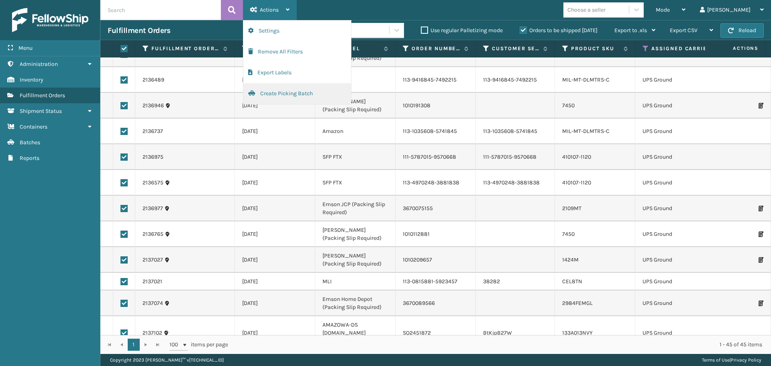
click at [284, 92] on button "Create Picking Batch" at bounding box center [297, 93] width 108 height 21
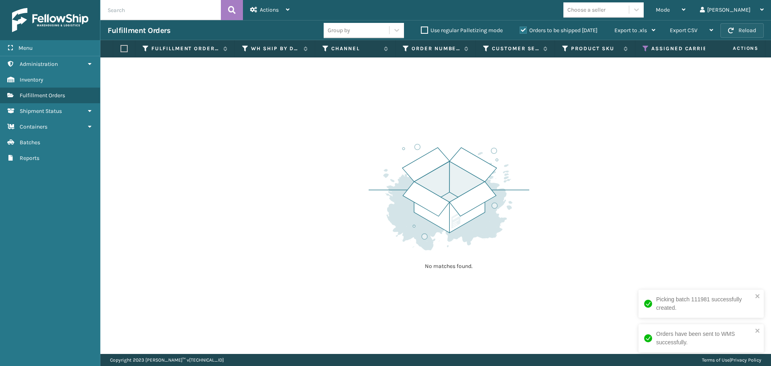
click at [729, 33] on span "button" at bounding box center [731, 31] width 6 height 6
click at [646, 45] on icon at bounding box center [646, 48] width 6 height 7
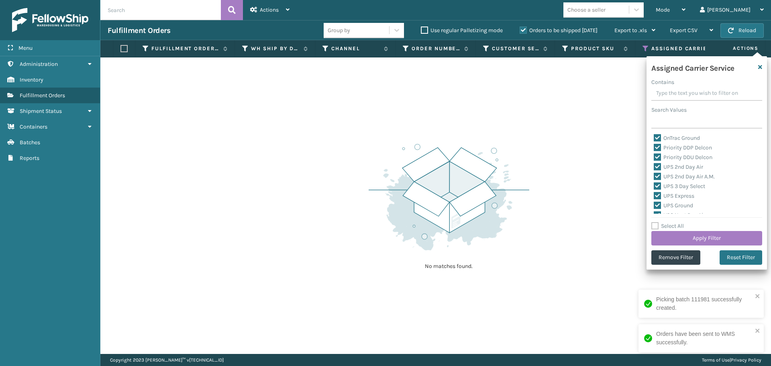
click at [657, 224] on label "Select All" at bounding box center [668, 226] width 33 height 7
click at [657, 222] on input "Select All" at bounding box center [712, 221] width 121 height 1
click at [657, 224] on label "Select All" at bounding box center [668, 226] width 33 height 7
click at [657, 222] on input "Select All" at bounding box center [712, 221] width 121 height 1
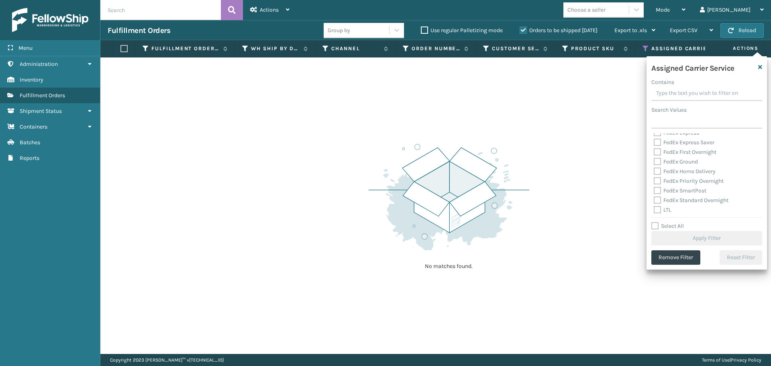
scroll to position [247, 0]
click at [658, 209] on label "LTL" at bounding box center [663, 208] width 18 height 7
click at [654, 209] on input "LTL" at bounding box center [654, 206] width 0 height 5
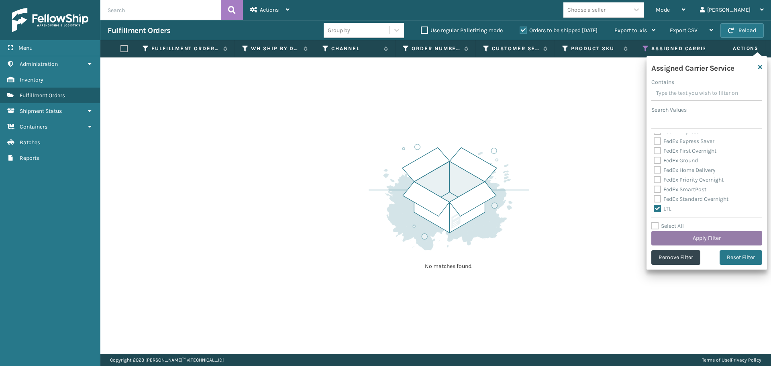
click at [678, 236] on button "Apply Filter" at bounding box center [707, 238] width 111 height 14
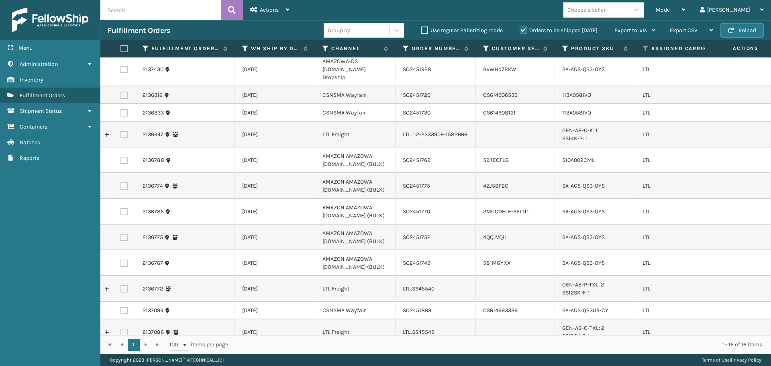
scroll to position [0, 0]
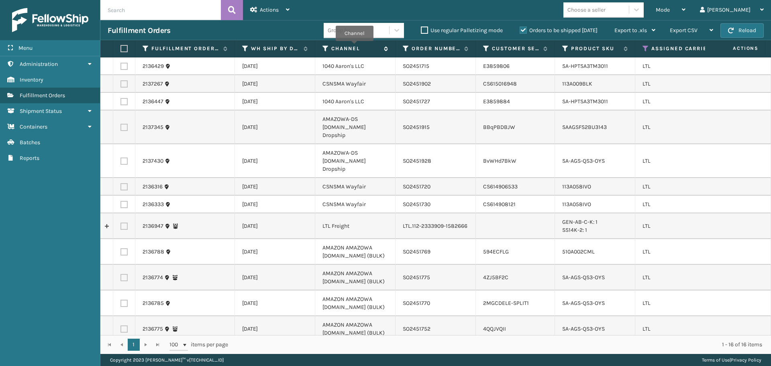
click at [354, 47] on label "Channel" at bounding box center [355, 48] width 49 height 7
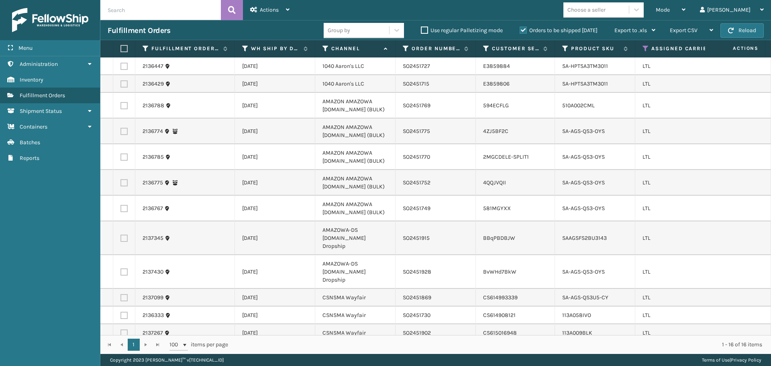
click at [123, 65] on label at bounding box center [124, 66] width 7 height 7
click at [121, 65] on input "checkbox" at bounding box center [121, 65] width 0 height 5
click at [125, 84] on label at bounding box center [124, 83] width 7 height 7
click at [121, 84] on input "checkbox" at bounding box center [121, 82] width 0 height 5
click at [282, 12] on div "Actions" at bounding box center [269, 10] width 39 height 20
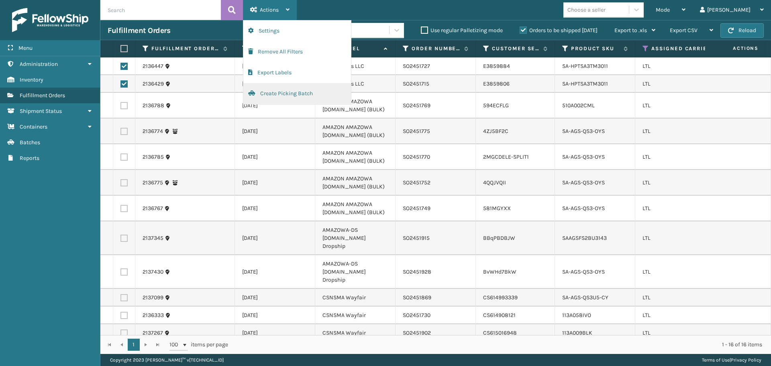
click at [278, 91] on button "Create Picking Batch" at bounding box center [297, 93] width 108 height 21
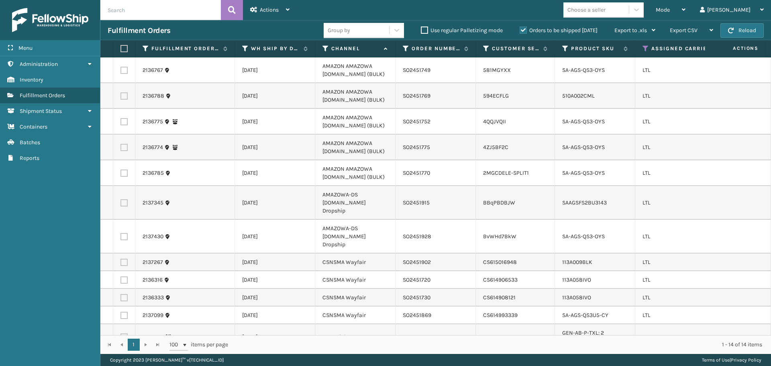
click at [127, 259] on label at bounding box center [124, 262] width 7 height 7
click at [121, 259] on input "checkbox" at bounding box center [121, 261] width 0 height 5
click at [123, 276] on label at bounding box center [124, 279] width 7 height 7
click at [121, 276] on input "checkbox" at bounding box center [121, 278] width 0 height 5
click at [125, 294] on label at bounding box center [124, 297] width 7 height 7
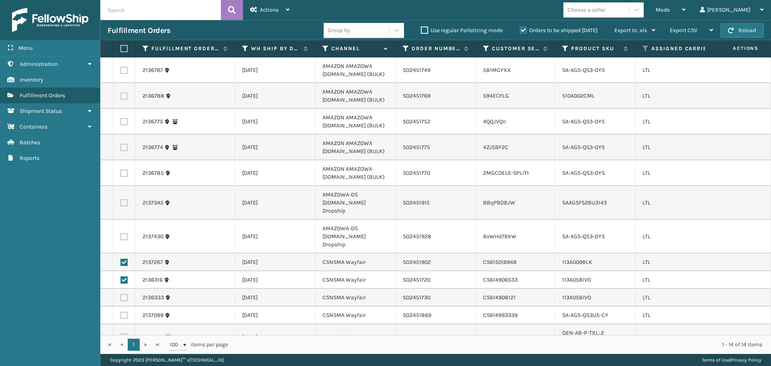
click at [121, 294] on input "checkbox" at bounding box center [121, 296] width 0 height 5
click at [126, 312] on label at bounding box center [124, 315] width 7 height 7
click at [121, 312] on input "checkbox" at bounding box center [121, 314] width 0 height 5
click at [278, 14] on div "Actions" at bounding box center [269, 10] width 39 height 20
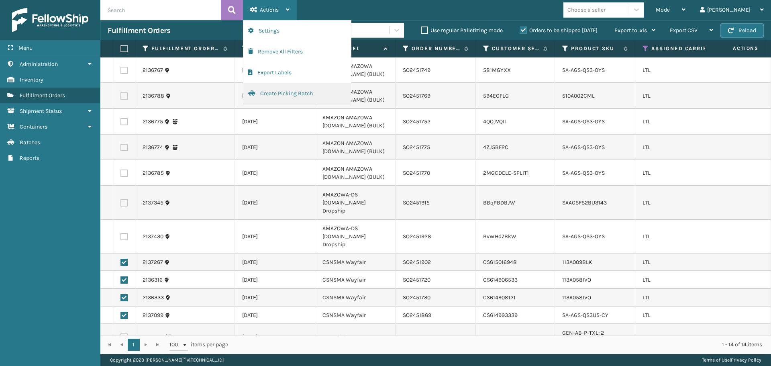
click at [288, 90] on button "Create Picking Batch" at bounding box center [297, 93] width 108 height 21
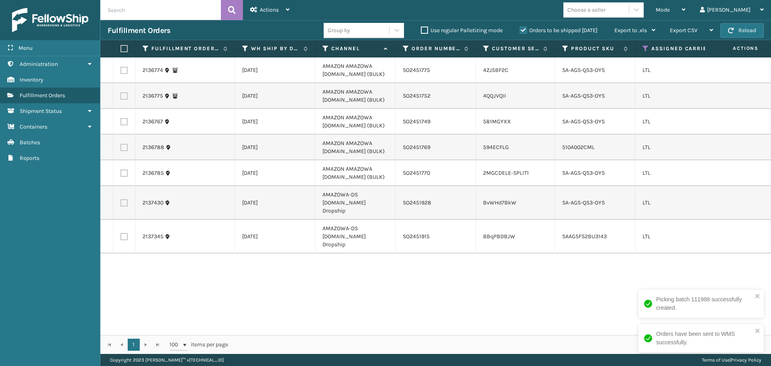
click at [126, 200] on label at bounding box center [124, 202] width 7 height 7
click at [121, 200] on input "checkbox" at bounding box center [121, 201] width 0 height 5
click at [124, 233] on label at bounding box center [124, 236] width 7 height 7
click at [121, 233] on input "checkbox" at bounding box center [121, 235] width 0 height 5
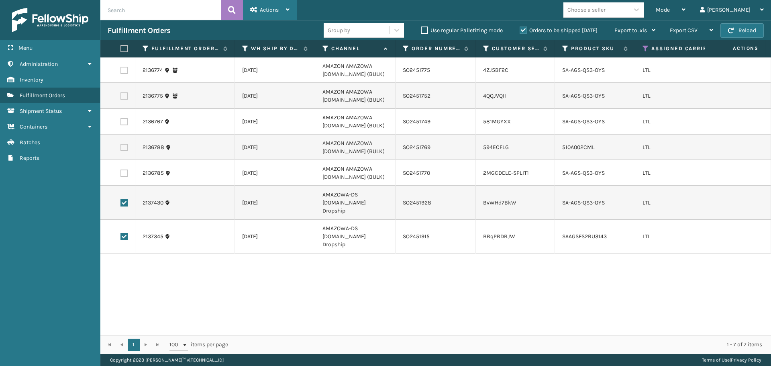
click at [286, 16] on div "Actions" at bounding box center [269, 10] width 39 height 20
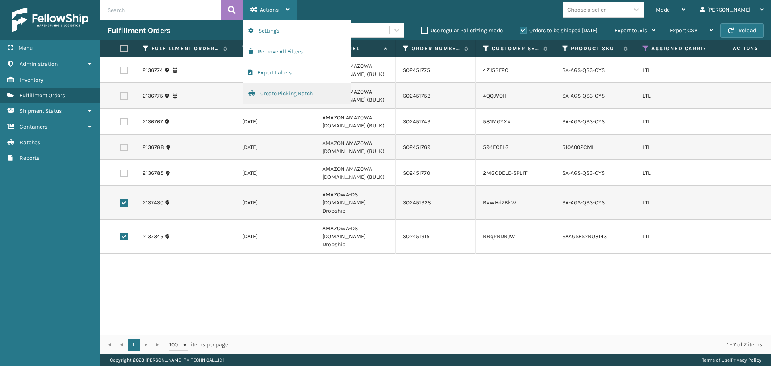
click at [286, 90] on button "Create Picking Batch" at bounding box center [297, 93] width 108 height 21
